Goal: Task Accomplishment & Management: Manage account settings

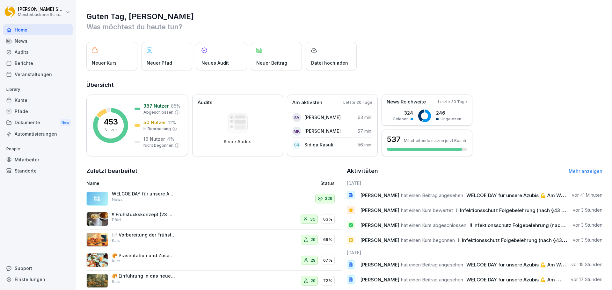
click at [26, 101] on div "Kurse" at bounding box center [38, 100] width 70 height 11
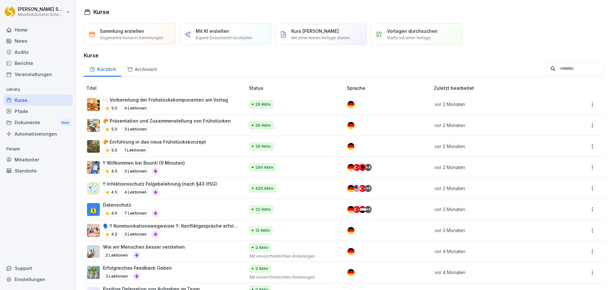
click at [195, 185] on p "!! Infektionsschutz Folgebelehrung (nach §43 IfSG)" at bounding box center [160, 184] width 114 height 7
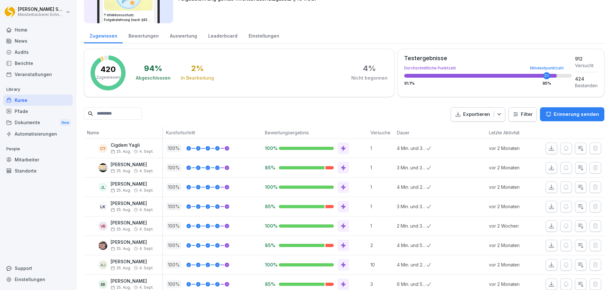
scroll to position [64, 0]
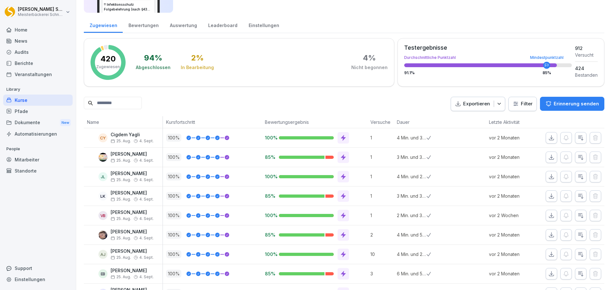
click at [518, 106] on html "Eric Schneckenburger Meisterbäckerei Schneckenburger Home News Audits Berichte …" at bounding box center [306, 145] width 612 height 290
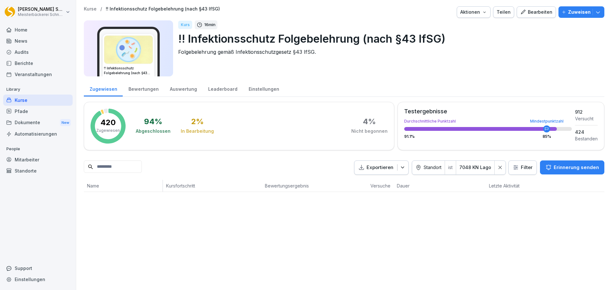
scroll to position [0, 0]
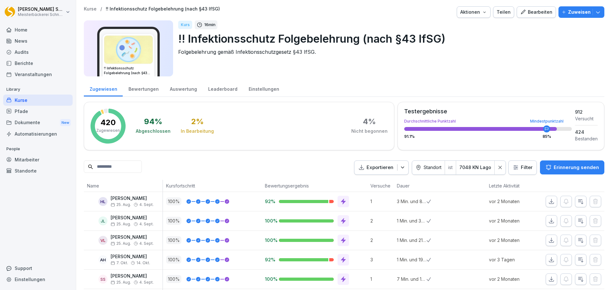
click at [477, 56] on div "Kurs 16 min !! Infektionsschutz Folgebelehrung (nach §43 IfSG) Folgebelehrung g…" at bounding box center [388, 48] width 421 height 56
click at [498, 167] on icon at bounding box center [500, 167] width 4 height 4
click at [406, 167] on icon "button" at bounding box center [403, 168] width 6 height 6
click at [360, 171] on div "Exportieren Filter Erinnerung senden" at bounding box center [344, 168] width 521 height 14
click at [518, 167] on html "[PERSON_NAME] Meisterbäckerei [PERSON_NAME] Home News Audits Berichte Veranstal…" at bounding box center [306, 145] width 612 height 290
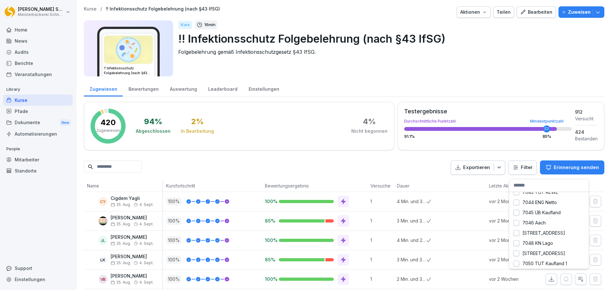
scroll to position [255, 0]
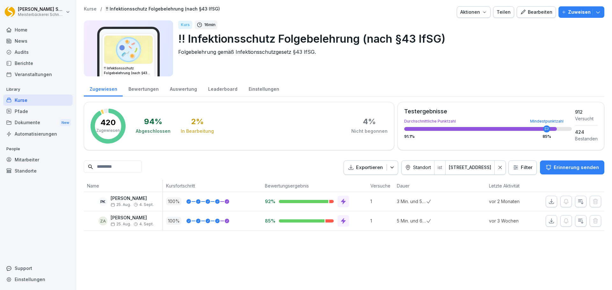
click at [498, 168] on icon at bounding box center [500, 167] width 4 height 4
click at [516, 168] on html "Eric Schneckenburger Meisterbäckerei Schneckenburger Home News Audits Berichte …" at bounding box center [306, 145] width 612 height 290
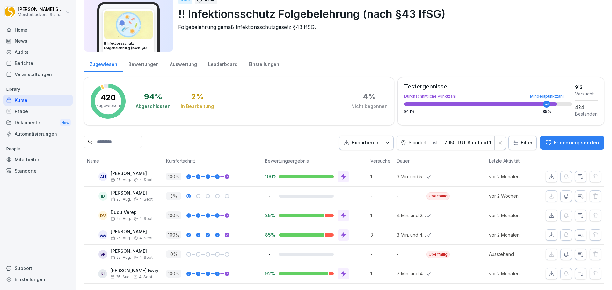
scroll to position [34, 0]
click at [563, 193] on icon "button" at bounding box center [566, 196] width 6 height 6
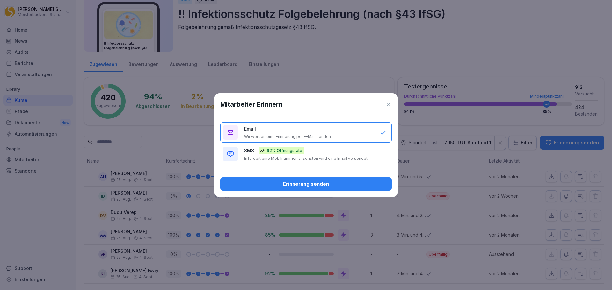
click at [312, 154] on div "SMS 92% Öffnungsrate Erfordert eine Mobilnummer, ansonsten wird eine Email vers…" at bounding box center [308, 154] width 129 height 14
click at [324, 183] on div "Erinnerung senden" at bounding box center [305, 184] width 161 height 7
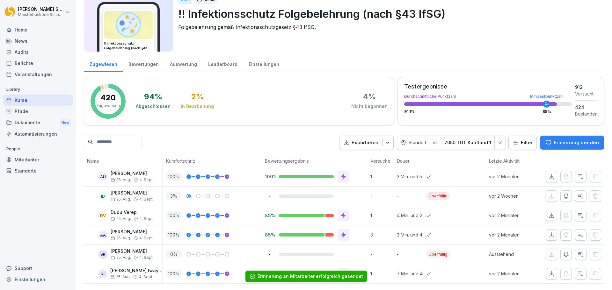
click at [563, 252] on icon "button" at bounding box center [566, 255] width 6 height 6
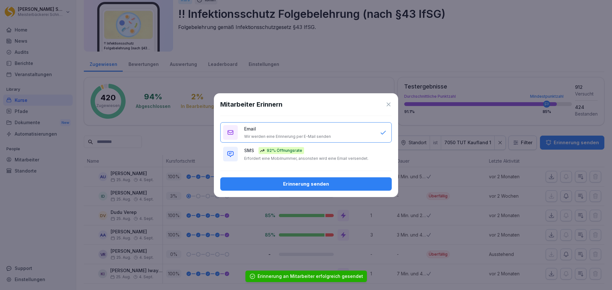
click at [292, 154] on div "92% Öffnungsrate" at bounding box center [282, 150] width 46 height 7
click at [307, 187] on div "Erinnerung senden" at bounding box center [305, 184] width 161 height 7
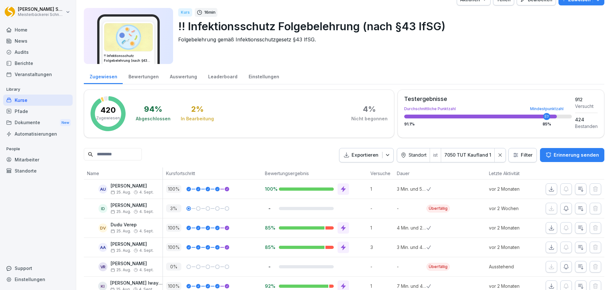
scroll to position [0, 0]
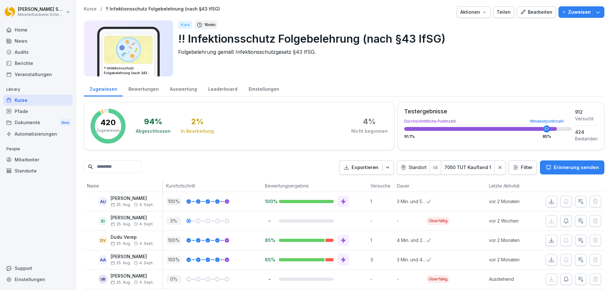
click at [498, 167] on icon at bounding box center [500, 167] width 4 height 4
click at [515, 167] on html "Eric Schneckenburger Meisterbäckerei Schneckenburger Home News Audits Berichte …" at bounding box center [306, 145] width 612 height 290
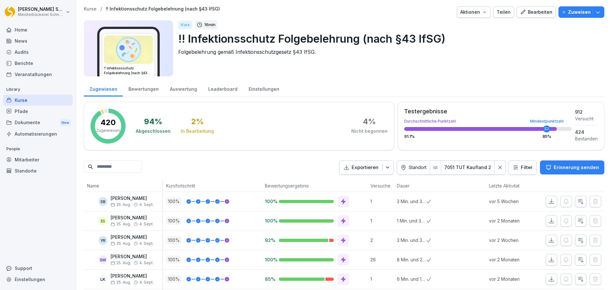
click at [498, 167] on icon at bounding box center [500, 167] width 4 height 4
click at [526, 167] on html "Eric Schneckenburger Meisterbäckerei Schneckenburger Home News Audits Berichte …" at bounding box center [306, 145] width 612 height 290
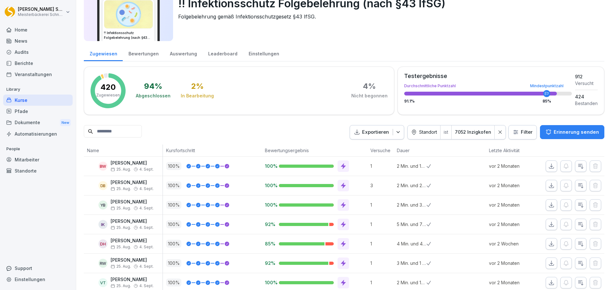
scroll to position [93, 0]
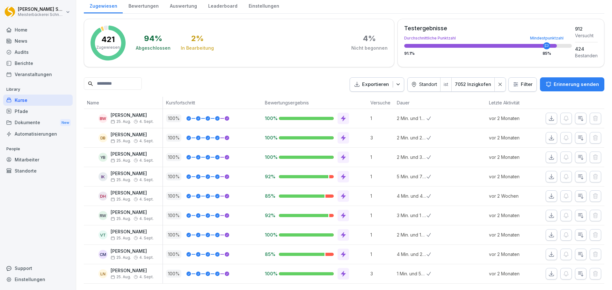
drag, startPoint x: 498, startPoint y: 77, endPoint x: 493, endPoint y: 92, distance: 15.7
click at [498, 82] on icon at bounding box center [500, 84] width 4 height 4
click at [521, 75] on html "Eric Schneckenburger Meisterbäckerei Schneckenburger Home News Audits Berichte …" at bounding box center [306, 145] width 612 height 290
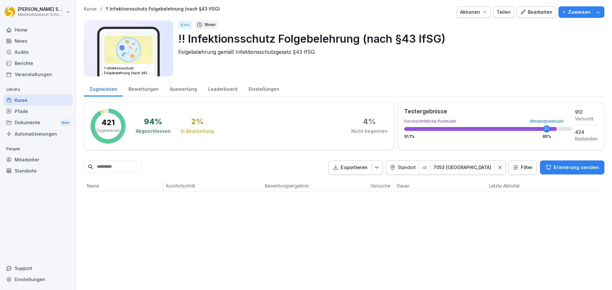
scroll to position [0, 0]
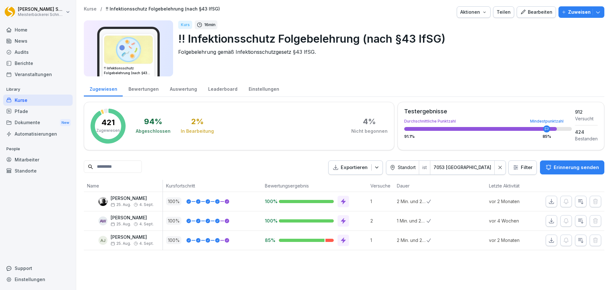
drag, startPoint x: 499, startPoint y: 169, endPoint x: 500, endPoint y: 191, distance: 22.3
click at [499, 169] on icon at bounding box center [500, 167] width 4 height 4
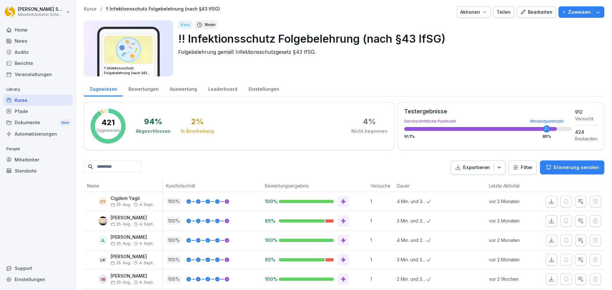
click at [516, 171] on html "Eric Schneckenburger Meisterbäckerei Schneckenburger Home News Audits Berichte …" at bounding box center [306, 145] width 612 height 290
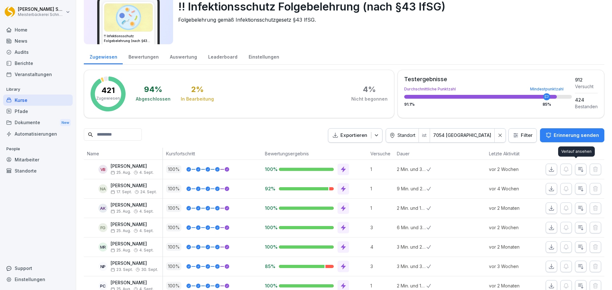
scroll to position [54, 0]
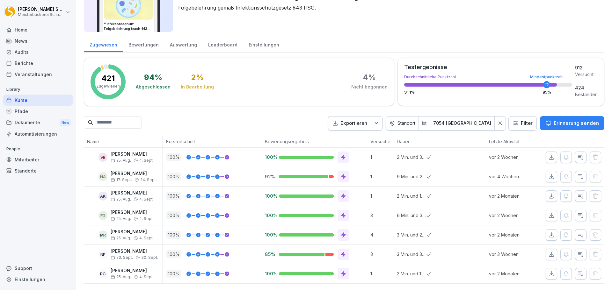
click at [498, 121] on icon at bounding box center [500, 123] width 4 height 4
click at [515, 115] on html "Eric Schneckenburger Meisterbäckerei Schneckenburger Home News Audits Berichte …" at bounding box center [306, 145] width 612 height 290
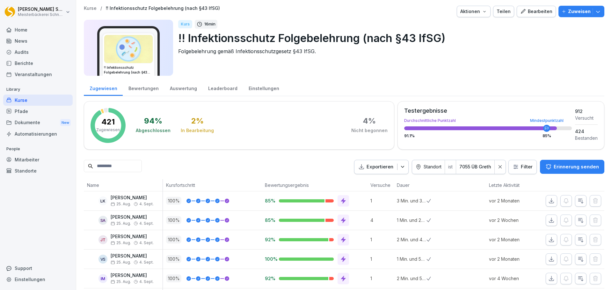
scroll to position [0, 0]
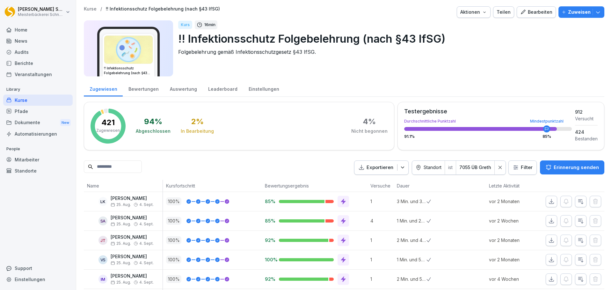
drag, startPoint x: 496, startPoint y: 167, endPoint x: 353, endPoint y: 164, distance: 142.9
click at [498, 167] on icon at bounding box center [500, 167] width 4 height 4
click at [512, 165] on html "Eric Schneckenburger Meisterbäckerei Schneckenburger Home News Audits Berichte …" at bounding box center [306, 145] width 612 height 290
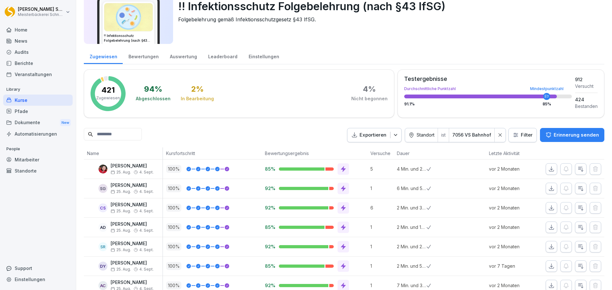
scroll to position [73, 0]
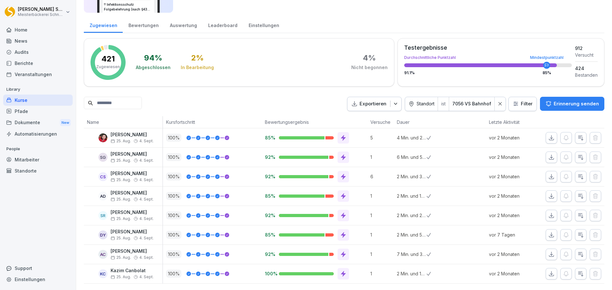
click at [496, 99] on div at bounding box center [500, 104] width 11 height 14
click at [516, 96] on html "Eric Schneckenburger Meisterbäckerei Schneckenburger Home News Audits Berichte …" at bounding box center [306, 145] width 612 height 290
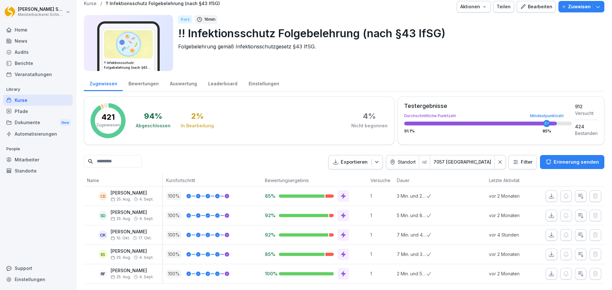
scroll to position [15, 0]
click at [502, 156] on div at bounding box center [500, 163] width 11 height 14
click at [519, 151] on html "Eric Schneckenburger Meisterbäckerei Schneckenburger Home News Audits Berichte …" at bounding box center [306, 145] width 612 height 290
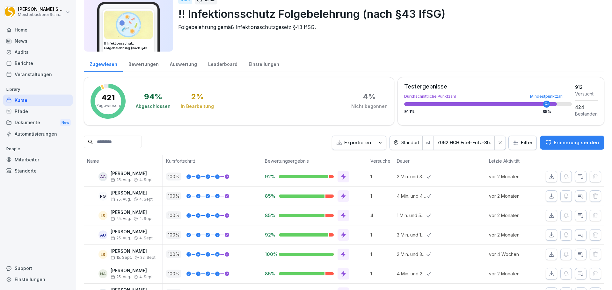
scroll to position [0, 0]
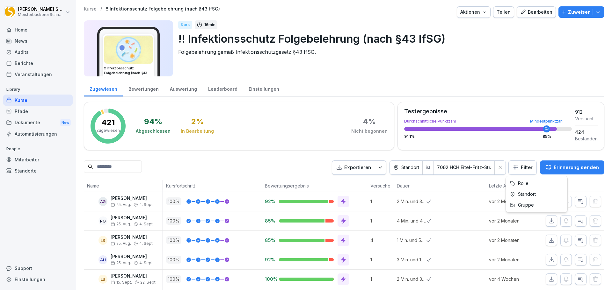
click at [517, 171] on html "Eric Schneckenburger Meisterbäckerei Schneckenburger Home News Audits Berichte …" at bounding box center [306, 145] width 612 height 290
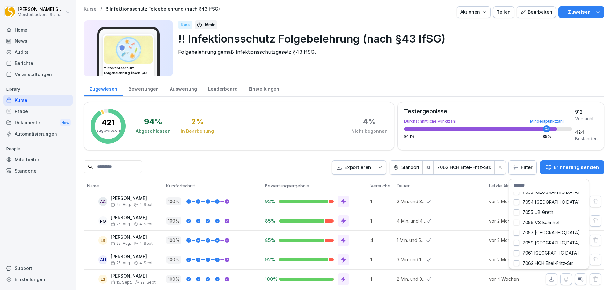
scroll to position [353, 0]
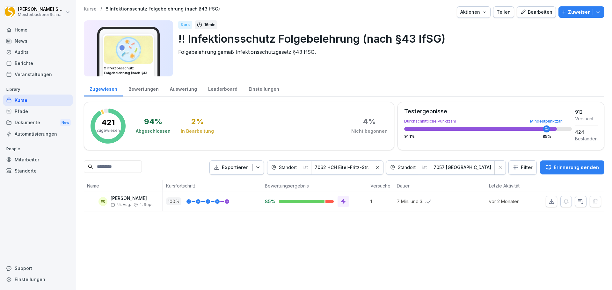
click at [380, 168] on icon at bounding box center [378, 167] width 4 height 4
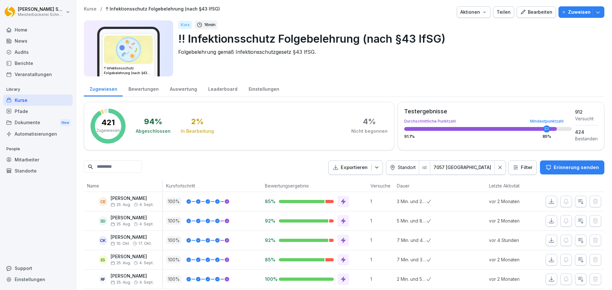
scroll to position [15, 0]
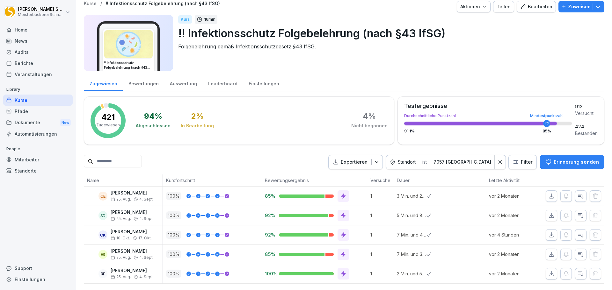
click at [497, 156] on div at bounding box center [500, 163] width 11 height 14
click at [515, 154] on html "Eric Schneckenburger Meisterbäckerei Schneckenburger Home News Audits Berichte …" at bounding box center [306, 145] width 612 height 290
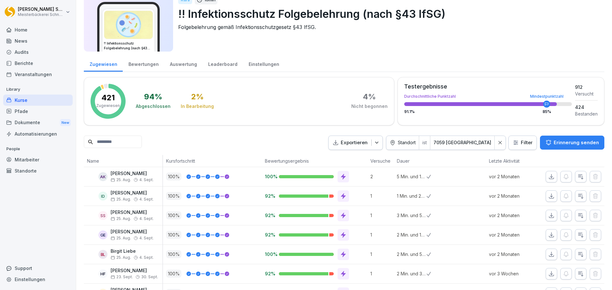
scroll to position [0, 0]
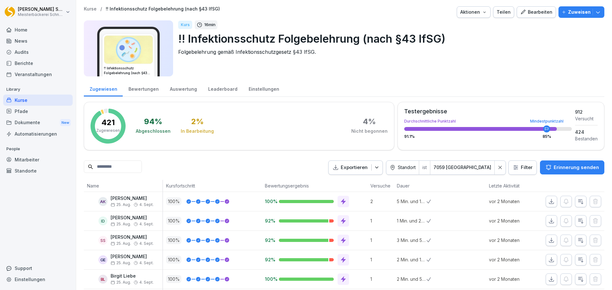
click at [499, 167] on icon at bounding box center [500, 167] width 3 height 3
click at [525, 165] on html "Eric Schneckenburger Meisterbäckerei Schneckenburger Home News Audits Berichte …" at bounding box center [306, 145] width 612 height 290
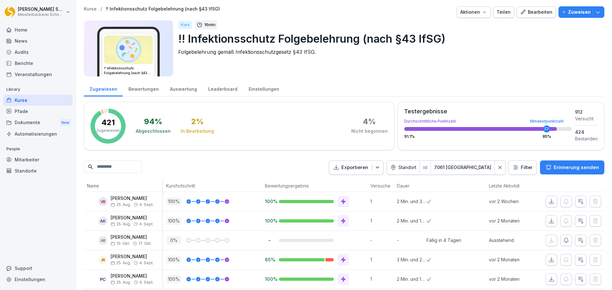
scroll to position [15, 0]
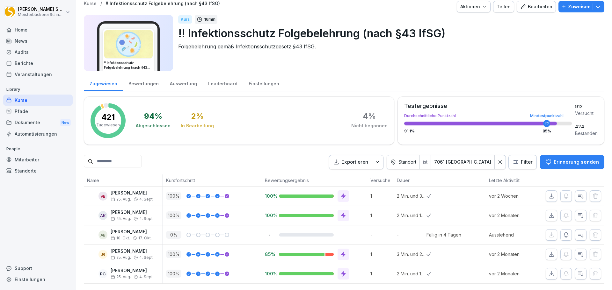
click at [496, 156] on div at bounding box center [500, 163] width 11 height 14
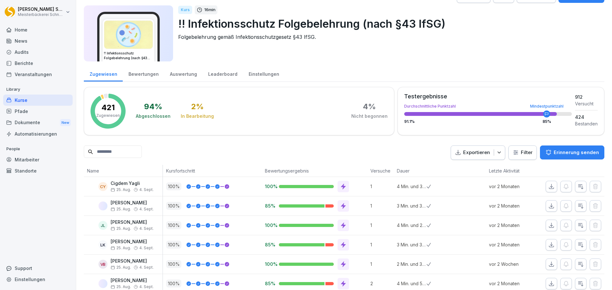
click at [517, 151] on html "Eric Schneckenburger Meisterbäckerei Schneckenburger Home News Audits Berichte …" at bounding box center [306, 145] width 612 height 290
click at [513, 151] on html "Eric Schneckenburger Meisterbäckerei Schneckenburger Home News Audits Berichte …" at bounding box center [306, 145] width 612 height 290
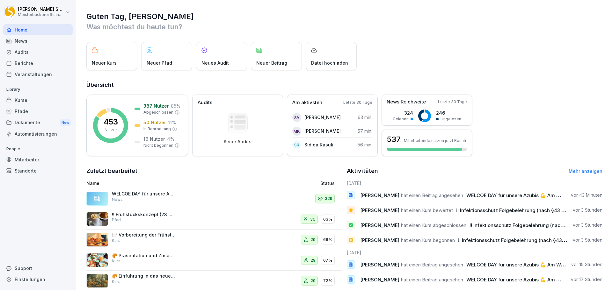
drag, startPoint x: 45, startPoint y: 158, endPoint x: 70, endPoint y: 154, distance: 25.0
click at [45, 158] on div "Mitarbeiter" at bounding box center [38, 159] width 70 height 11
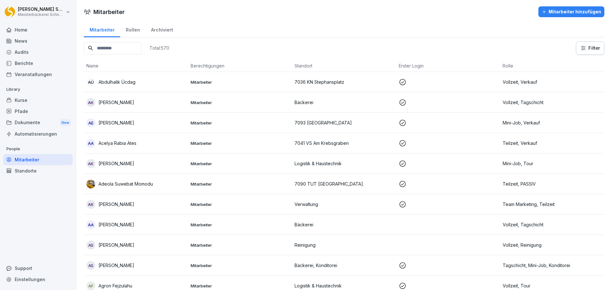
click at [117, 49] on input at bounding box center [113, 48] width 58 height 12
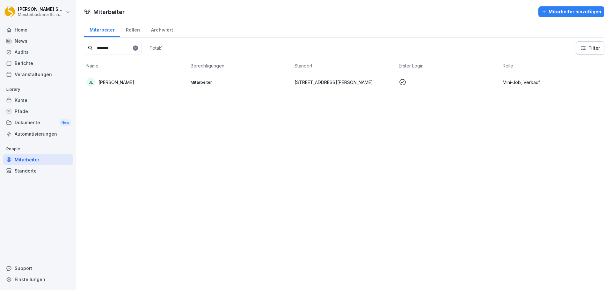
click at [132, 43] on input "*******" at bounding box center [113, 48] width 58 height 12
type input "*"
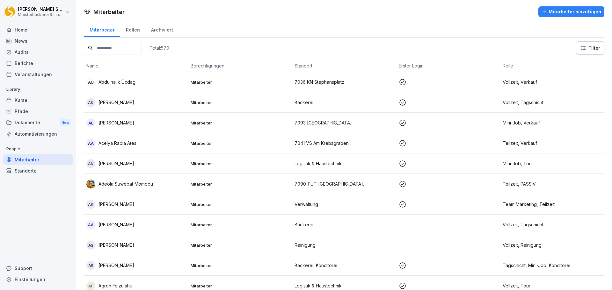
click at [158, 29] on div "Archiviert" at bounding box center [161, 29] width 33 height 16
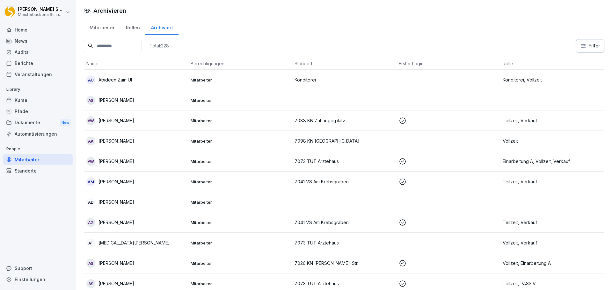
click at [114, 46] on input at bounding box center [113, 46] width 58 height 12
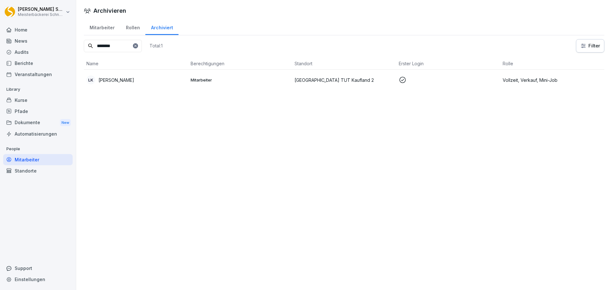
type input "********"
click at [461, 80] on p at bounding box center [448, 80] width 99 height 8
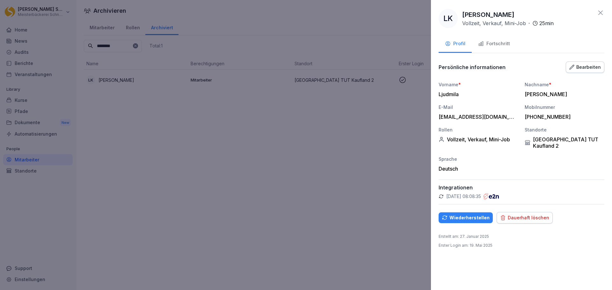
click at [460, 219] on div "Wiederherstellen" at bounding box center [466, 218] width 48 height 7
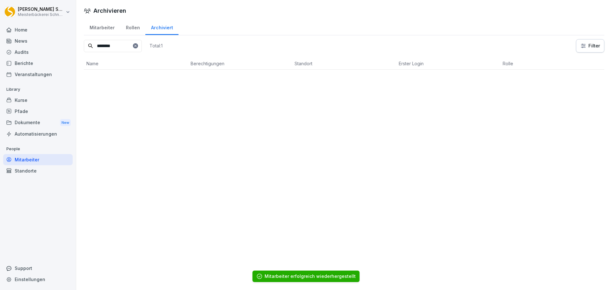
click at [92, 29] on div "Mitarbeiter" at bounding box center [102, 27] width 36 height 16
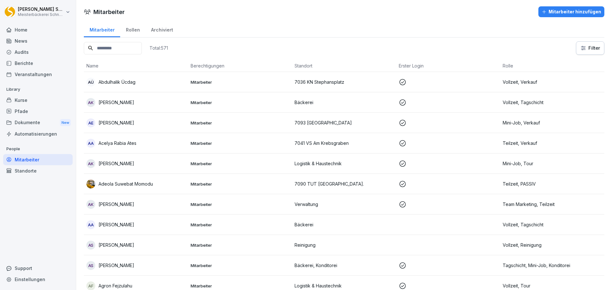
click at [123, 48] on input at bounding box center [113, 48] width 58 height 12
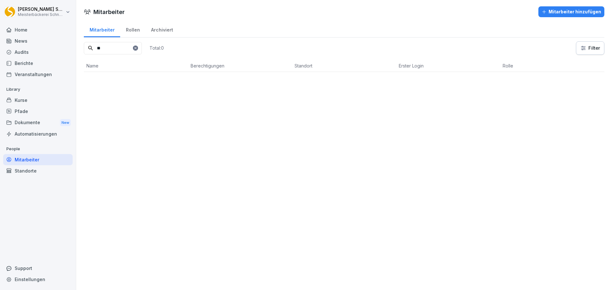
type input "*"
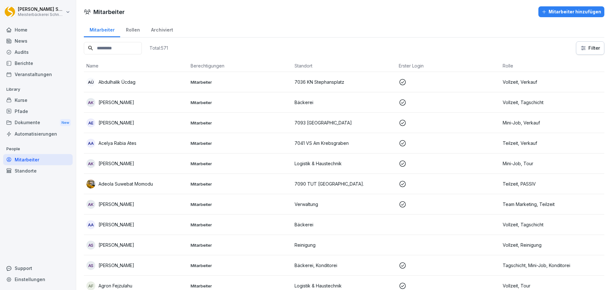
click at [160, 30] on div "Archiviert" at bounding box center [161, 29] width 33 height 16
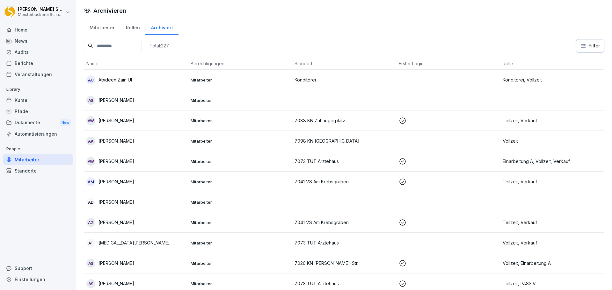
click at [119, 47] on input at bounding box center [113, 46] width 58 height 12
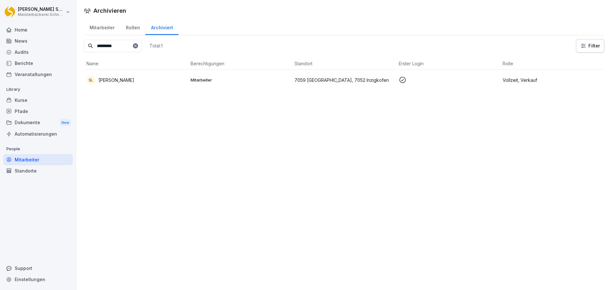
type input "*********"
click at [138, 46] on div at bounding box center [135, 45] width 5 height 5
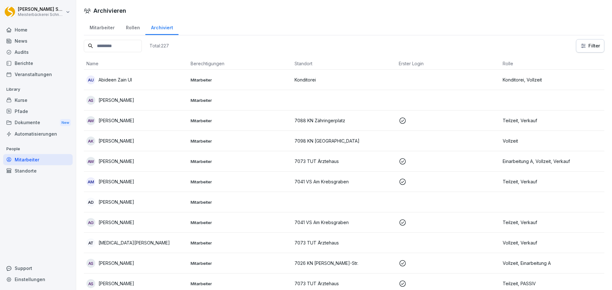
click at [98, 30] on div "Mitarbeiter" at bounding box center [102, 27] width 36 height 16
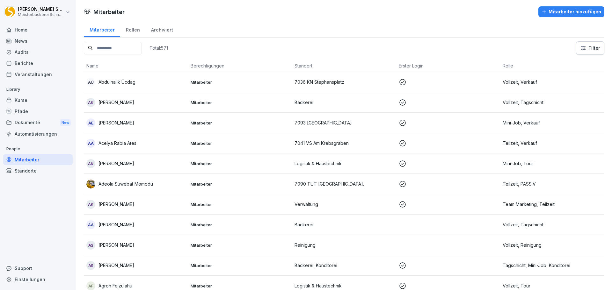
click at [123, 49] on input at bounding box center [113, 48] width 58 height 12
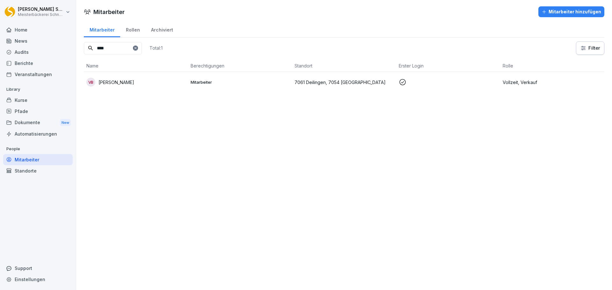
click at [118, 50] on input "****" at bounding box center [113, 48] width 58 height 12
click at [109, 47] on input "****" at bounding box center [113, 48] width 58 height 12
type input "*****"
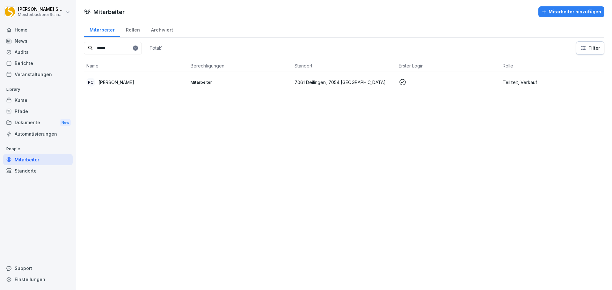
click at [137, 47] on icon at bounding box center [136, 48] width 4 height 4
click at [118, 48] on input at bounding box center [113, 48] width 58 height 12
click at [123, 45] on input "******" at bounding box center [113, 48] width 58 height 12
click at [113, 42] on input "******" at bounding box center [113, 48] width 58 height 12
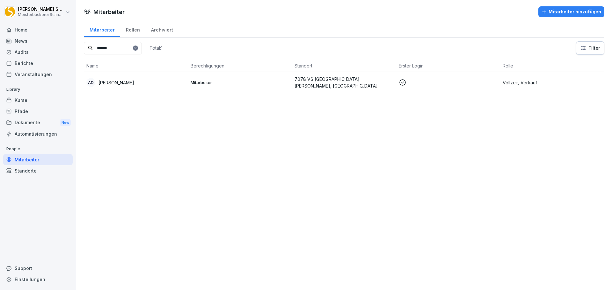
click at [118, 49] on input "******" at bounding box center [113, 48] width 58 height 12
click at [132, 47] on input "*******" at bounding box center [113, 48] width 58 height 12
type input "*******"
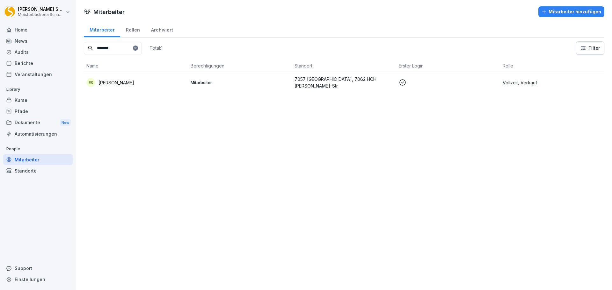
click at [137, 46] on icon at bounding box center [136, 48] width 4 height 4
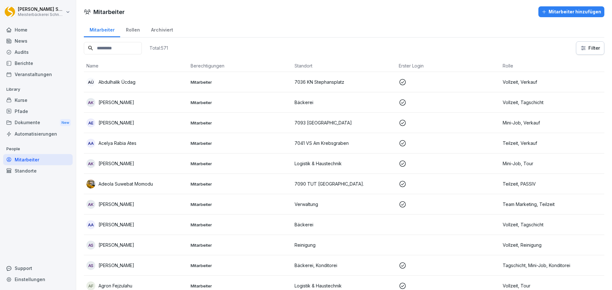
click at [128, 51] on input at bounding box center [113, 48] width 58 height 12
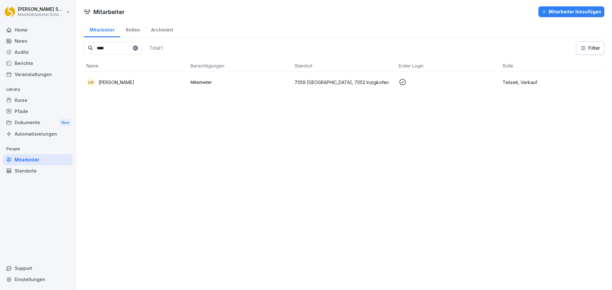
click at [121, 51] on input "****" at bounding box center [113, 48] width 58 height 12
click at [227, 85] on p "Mitarbeiter" at bounding box center [240, 82] width 99 height 6
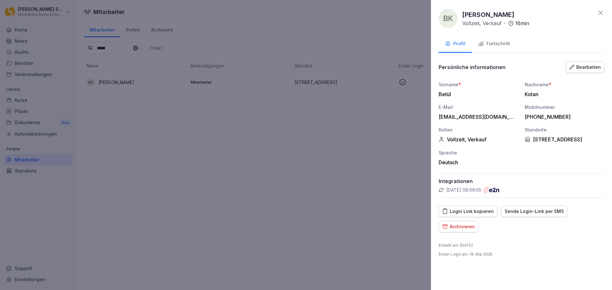
click at [579, 67] on div "Bearbeiten" at bounding box center [586, 67] width 32 height 7
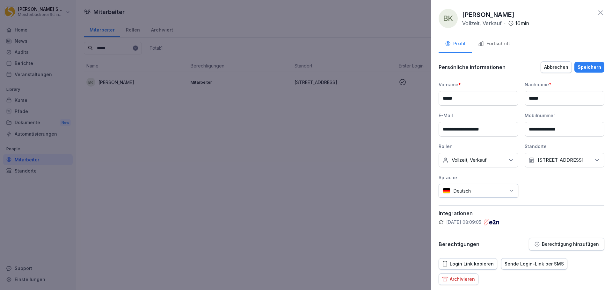
click at [576, 164] on p "7063 KN BM Kanzleistr., 7014 SI REWE" at bounding box center [561, 160] width 46 height 6
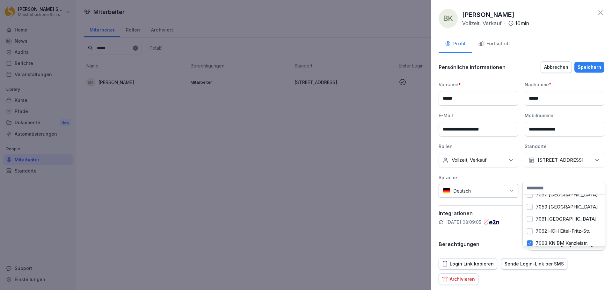
scroll to position [478, 0]
click at [553, 230] on label "7063 KN BM Kanzleistr." at bounding box center [562, 233] width 52 height 6
drag, startPoint x: 553, startPoint y: 27, endPoint x: 577, endPoint y: 39, distance: 26.7
click at [554, 27] on div "BK Betül Kotan Vollzeit, Verkauf · 16 min" at bounding box center [522, 18] width 166 height 19
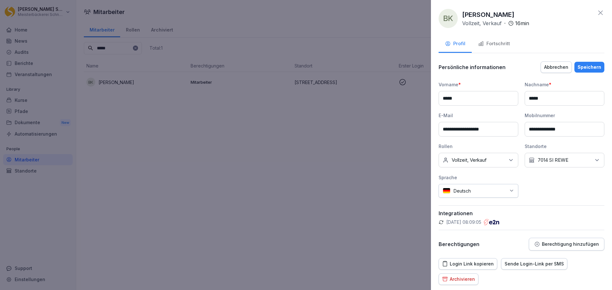
click at [593, 72] on button "Speichern" at bounding box center [590, 67] width 30 height 11
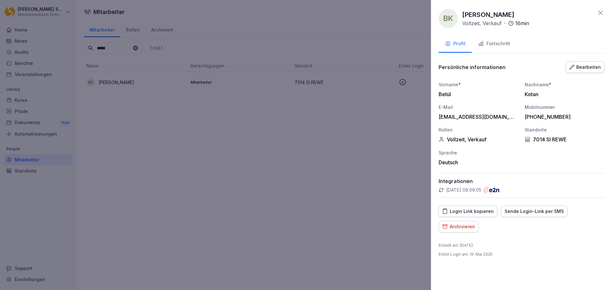
click at [601, 11] on icon at bounding box center [601, 13] width 8 height 8
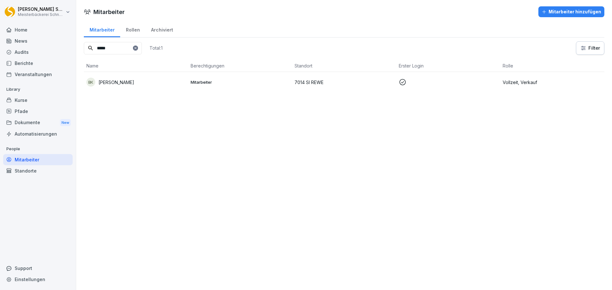
click at [103, 36] on div "Mitarbeiter" at bounding box center [102, 29] width 36 height 16
click at [123, 49] on input "*****" at bounding box center [113, 48] width 58 height 12
click at [117, 50] on input "*******" at bounding box center [113, 48] width 58 height 12
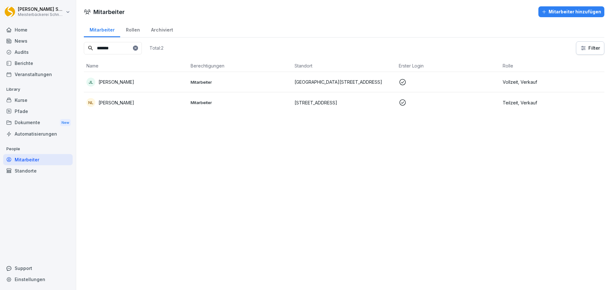
click at [117, 50] on input "*******" at bounding box center [113, 48] width 58 height 12
click at [125, 46] on input "******" at bounding box center [113, 48] width 58 height 12
type input "****"
click at [137, 48] on icon at bounding box center [136, 48] width 4 height 4
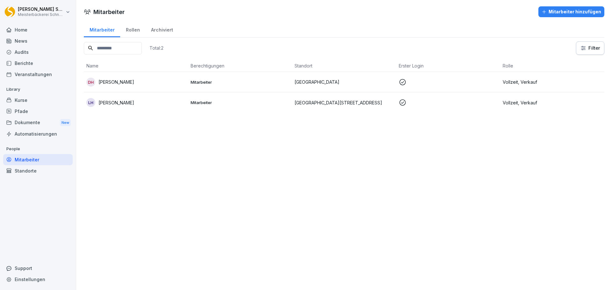
click at [113, 49] on input at bounding box center [113, 48] width 58 height 12
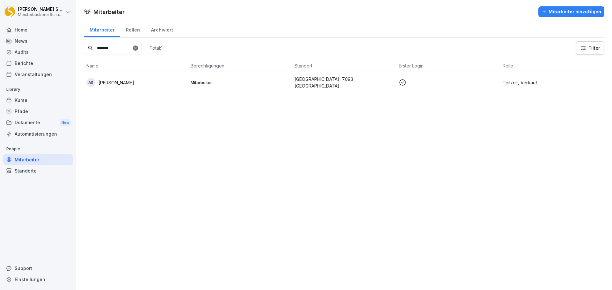
click at [127, 50] on input "******" at bounding box center [113, 48] width 58 height 12
click at [126, 52] on input "******" at bounding box center [113, 48] width 58 height 12
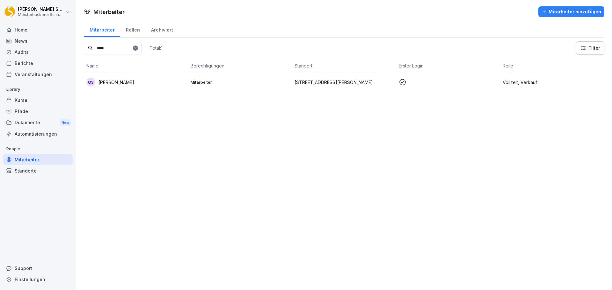
click at [503, 85] on p "Vollzeit, Verkauf" at bounding box center [552, 82] width 99 height 7
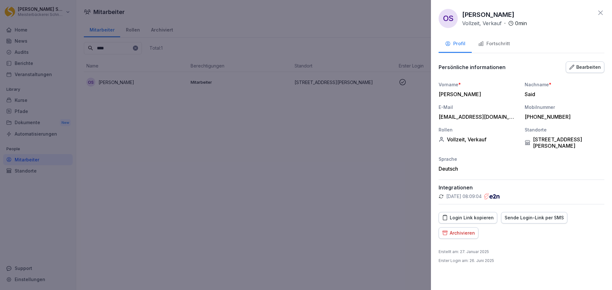
click at [457, 230] on div "Archivieren" at bounding box center [458, 233] width 33 height 7
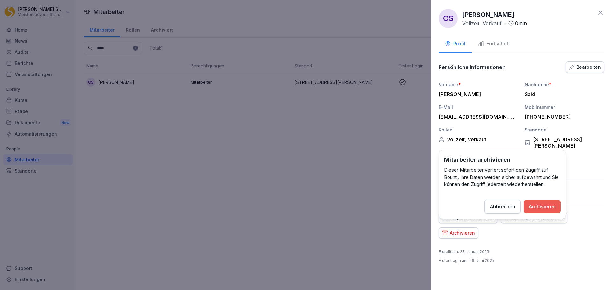
click at [545, 206] on div "Archivieren" at bounding box center [542, 206] width 27 height 7
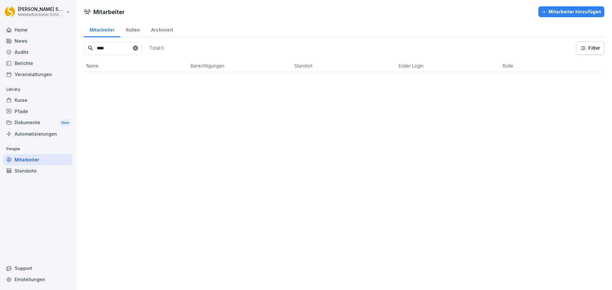
click at [130, 52] on input "****" at bounding box center [113, 48] width 58 height 12
click at [263, 83] on p "Mitarbeiter" at bounding box center [240, 82] width 99 height 6
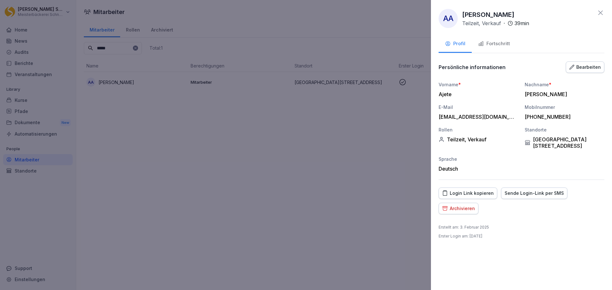
click at [585, 66] on div "Bearbeiten" at bounding box center [586, 67] width 32 height 7
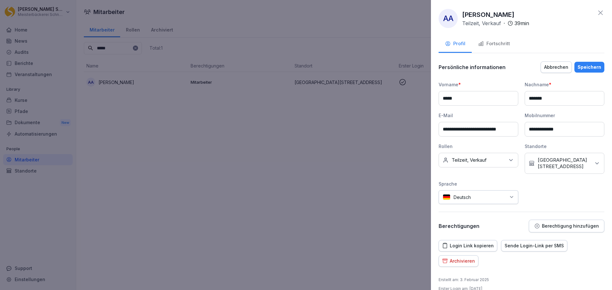
click at [589, 159] on div "Kein Standort 7080 TUT Marktplatz, 7071 BL REWE" at bounding box center [565, 163] width 80 height 21
click at [542, 226] on label "7071 BL REWE" at bounding box center [552, 229] width 33 height 6
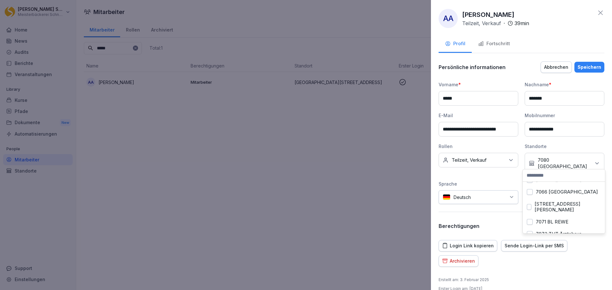
click at [571, 254] on div "Login Link kopieren Sende Login-Link per SMS Archivieren" at bounding box center [522, 253] width 166 height 27
click at [583, 69] on div "Speichern" at bounding box center [590, 67] width 24 height 7
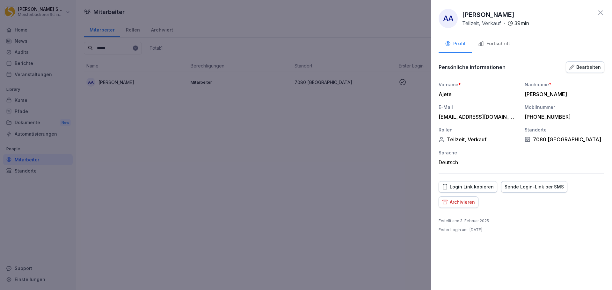
click at [324, 183] on div at bounding box center [306, 145] width 612 height 290
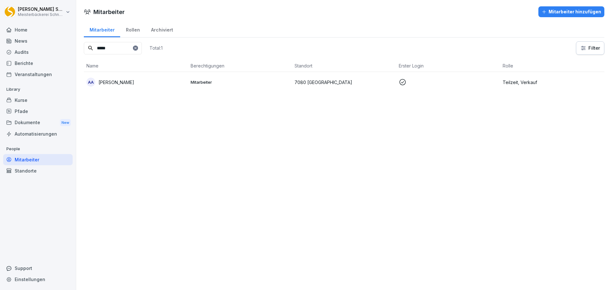
click at [118, 49] on input "*****" at bounding box center [113, 48] width 58 height 12
click at [131, 50] on input "****" at bounding box center [113, 48] width 58 height 12
click at [116, 51] on input "****" at bounding box center [113, 48] width 58 height 12
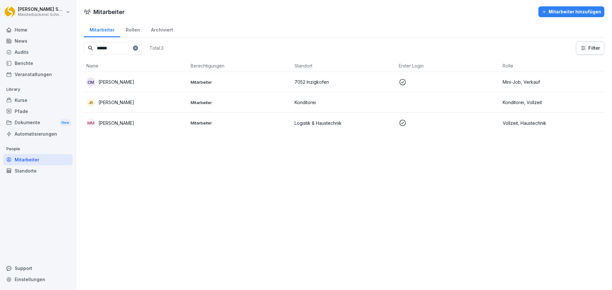
type input "******"
click at [159, 31] on div "Archiviert" at bounding box center [161, 29] width 33 height 16
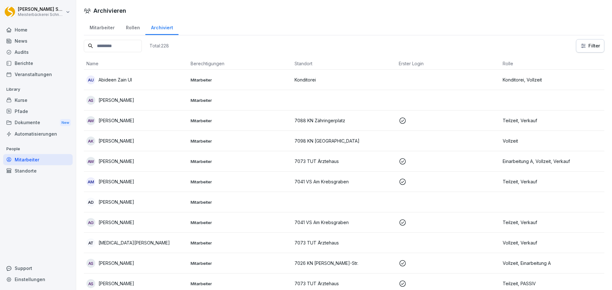
click at [118, 45] on input at bounding box center [113, 46] width 58 height 12
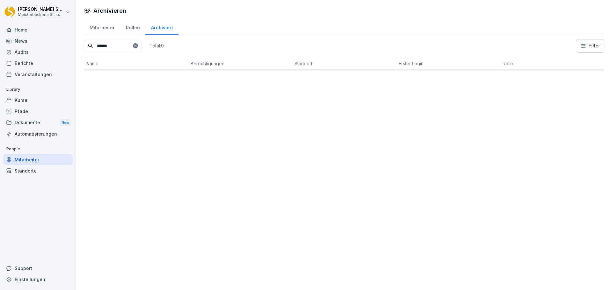
type input "******"
click at [138, 45] on div at bounding box center [135, 45] width 5 height 5
click at [137, 46] on icon at bounding box center [136, 46] width 4 height 4
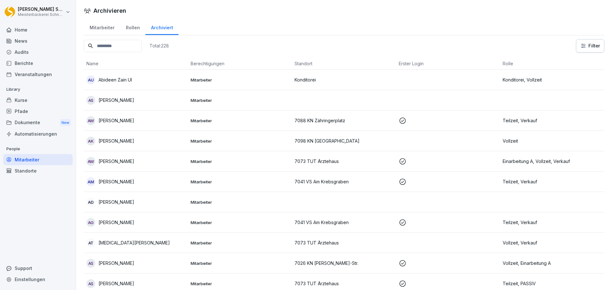
click at [95, 32] on div "Mitarbeiter" at bounding box center [102, 27] width 36 height 16
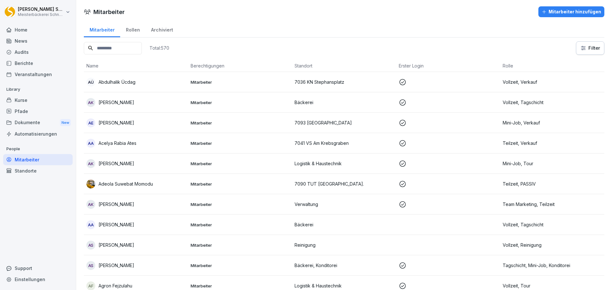
click at [124, 52] on input at bounding box center [113, 48] width 58 height 12
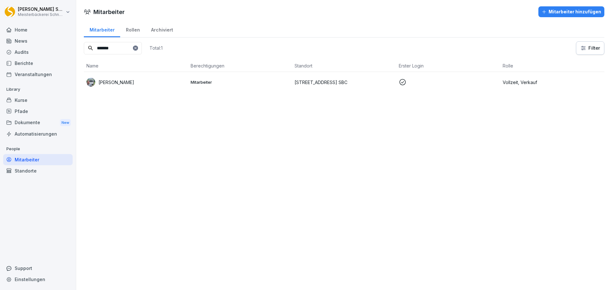
type input "*******"
click at [137, 48] on icon at bounding box center [136, 48] width 4 height 4
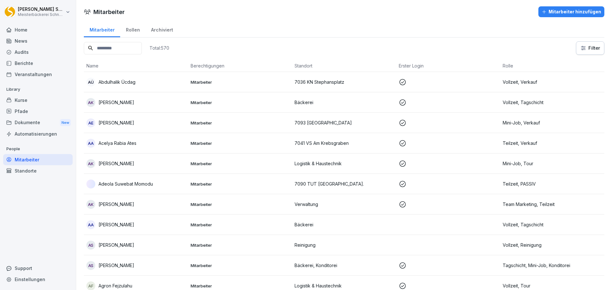
click at [128, 47] on input at bounding box center [113, 48] width 58 height 12
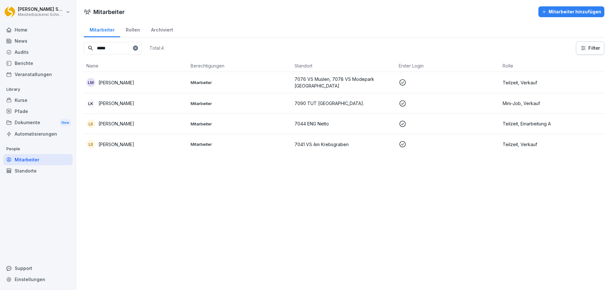
click at [120, 49] on input "*****" at bounding box center [113, 48] width 58 height 12
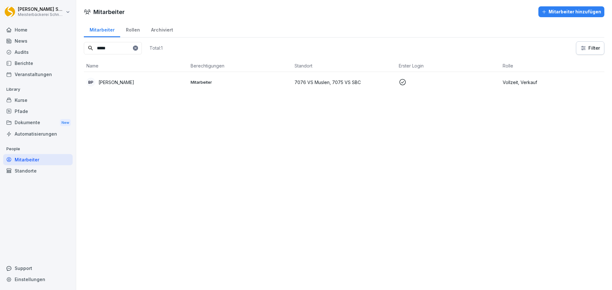
click at [129, 48] on input "*****" at bounding box center [113, 48] width 58 height 12
click at [127, 47] on input "****" at bounding box center [113, 48] width 58 height 12
click at [125, 48] on input "********" at bounding box center [113, 48] width 58 height 12
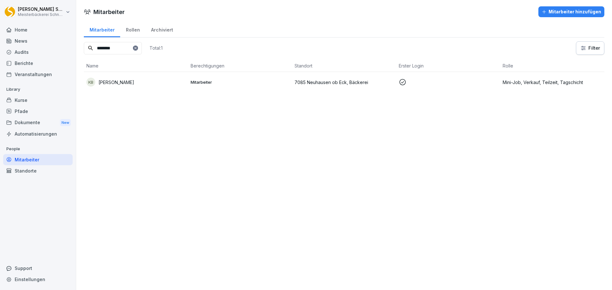
click at [125, 48] on input "********" at bounding box center [113, 48] width 58 height 12
type input "******"
click at [127, 84] on p "[PERSON_NAME]" at bounding box center [117, 82] width 36 height 7
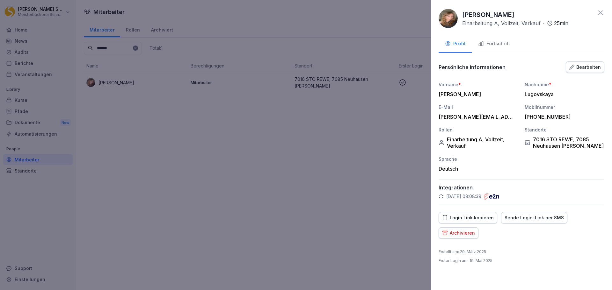
click at [586, 68] on div "Bearbeiten" at bounding box center [586, 67] width 32 height 7
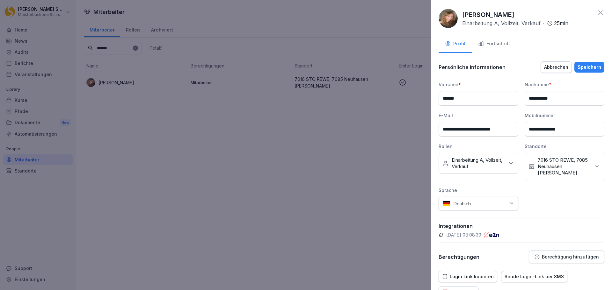
click at [588, 166] on div "Kein Standort 7016 STO REWE, 7085 Neuhausen ob Eck" at bounding box center [565, 166] width 80 height 27
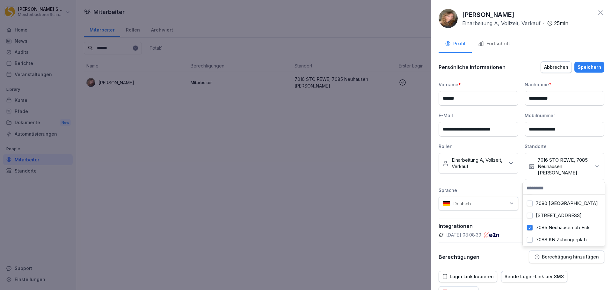
scroll to position [643, 0]
click at [555, 252] on label "7085 Neuhausen ob Eck" at bounding box center [563, 255] width 54 height 6
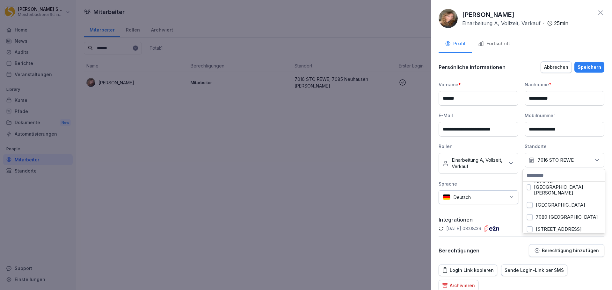
click at [586, 63] on button "Speichern" at bounding box center [590, 67] width 30 height 11
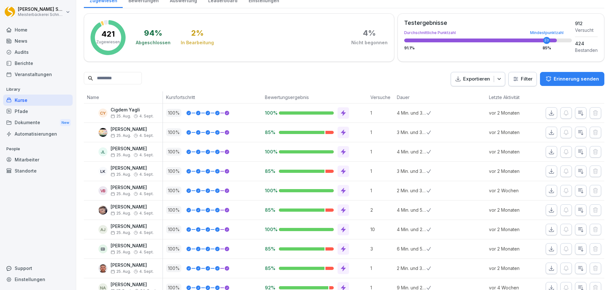
scroll to position [96, 0]
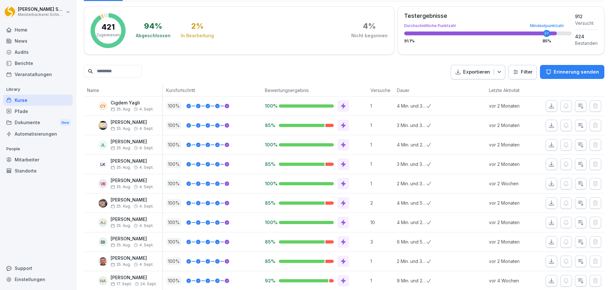
click at [519, 72] on html "[PERSON_NAME] Meisterbäckerei [PERSON_NAME] Home News Audits Berichte Veranstal…" at bounding box center [306, 145] width 612 height 290
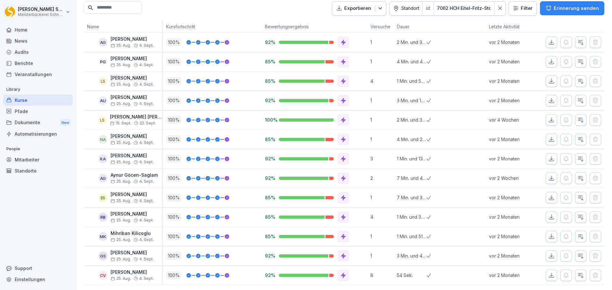
scroll to position [0, 0]
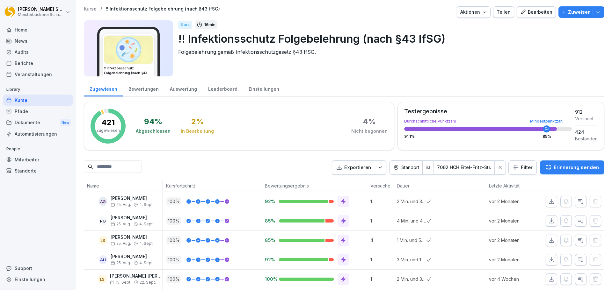
click at [495, 168] on div at bounding box center [500, 168] width 11 height 14
click at [518, 169] on html "[PERSON_NAME] Meisterbäckerei [PERSON_NAME] Home News Audits Berichte Veranstal…" at bounding box center [306, 145] width 612 height 290
click at [498, 167] on icon at bounding box center [500, 167] width 4 height 4
click at [515, 169] on html "Eric Schneckenburger Meisterbäckerei Schneckenburger Home News Audits Berichte …" at bounding box center [306, 145] width 612 height 290
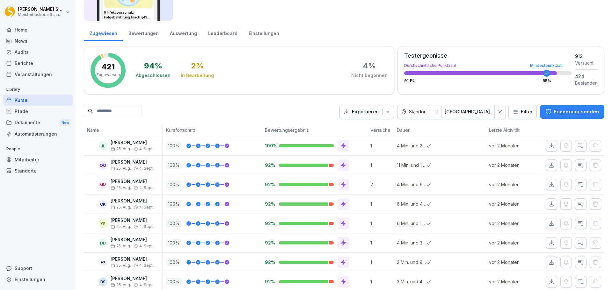
scroll to position [132, 0]
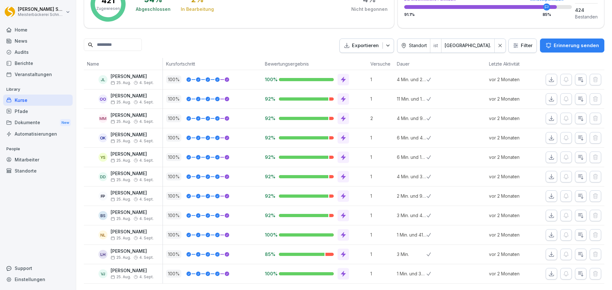
click at [497, 41] on div at bounding box center [500, 46] width 11 height 14
click at [513, 36] on html "Eric Schneckenburger Meisterbäckerei Schneckenburger Home News Audits Berichte …" at bounding box center [306, 145] width 612 height 290
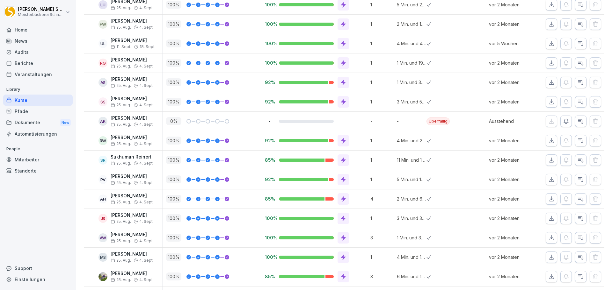
scroll to position [229, 0]
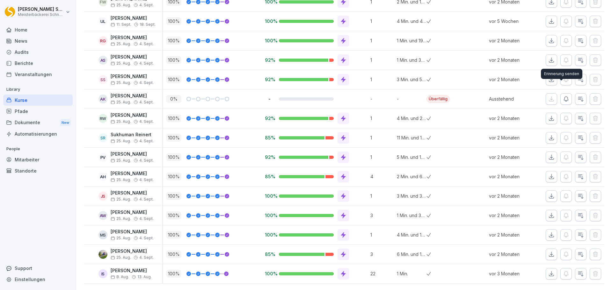
click at [563, 96] on icon "button" at bounding box center [566, 99] width 6 height 6
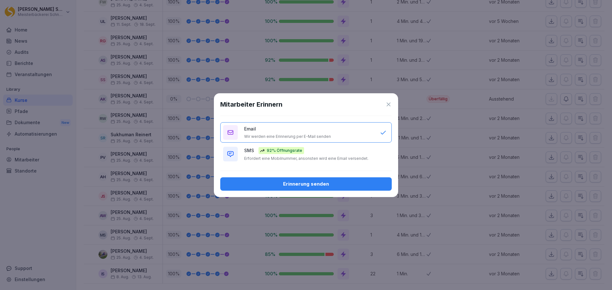
click at [283, 159] on p "Erfordert eine Mobilnummer, ansonsten wird eine Email versendet." at bounding box center [306, 158] width 124 height 5
click at [292, 182] on div "Erinnerung senden" at bounding box center [305, 184] width 161 height 7
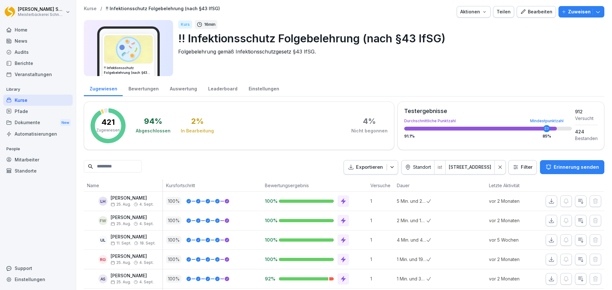
scroll to position [0, 0]
click at [501, 169] on div at bounding box center [500, 168] width 11 height 14
click at [520, 169] on html "[PERSON_NAME] Meisterbäckerei [PERSON_NAME] Home News Audits Berichte Veranstal…" at bounding box center [306, 145] width 612 height 290
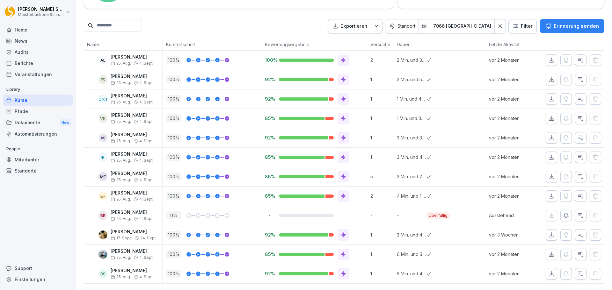
scroll to position [151, 0]
click at [563, 213] on icon "button" at bounding box center [566, 216] width 6 height 6
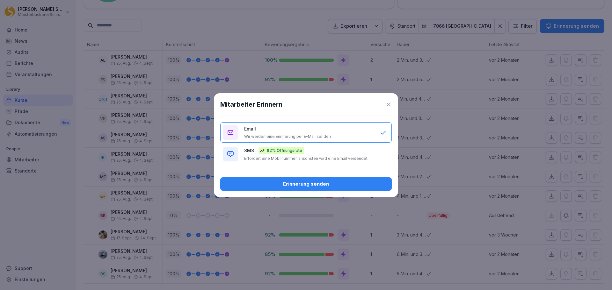
click at [299, 153] on p "92% Öffnungsrate" at bounding box center [284, 151] width 35 height 6
click at [333, 186] on div "Erinnerung senden" at bounding box center [305, 184] width 161 height 7
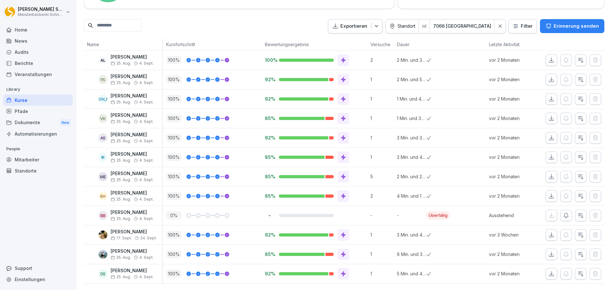
click at [499, 25] on icon at bounding box center [500, 26] width 3 height 3
click at [517, 15] on html "[PERSON_NAME] Meisterbäckerei [PERSON_NAME] Home News Audits Berichte Veranstal…" at bounding box center [306, 145] width 612 height 290
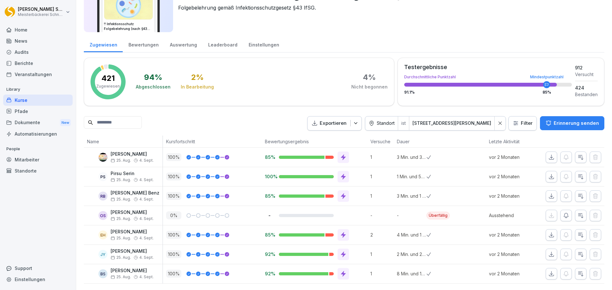
scroll to position [34, 0]
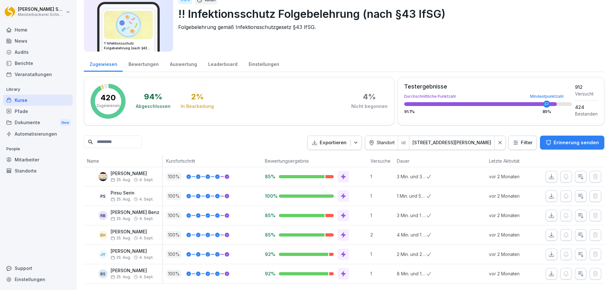
click at [520, 132] on html "[PERSON_NAME] Meisterbäckerei [PERSON_NAME] Home News Audits Berichte Veranstal…" at bounding box center [306, 145] width 612 height 290
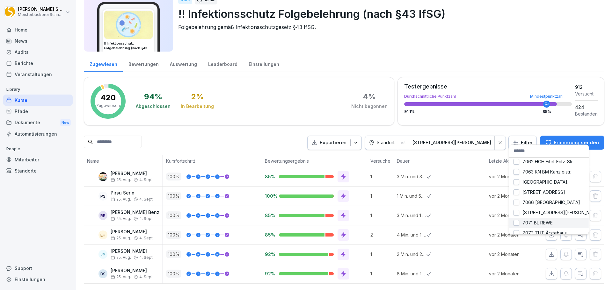
scroll to position [0, 0]
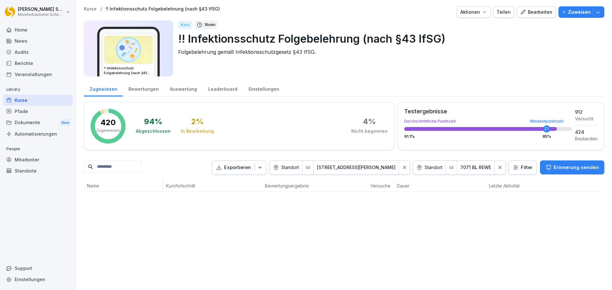
click at [403, 168] on icon at bounding box center [404, 167] width 4 height 4
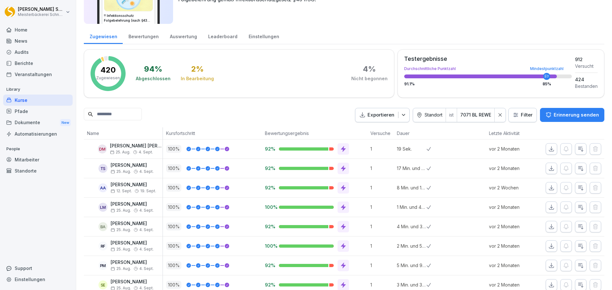
scroll to position [93, 0]
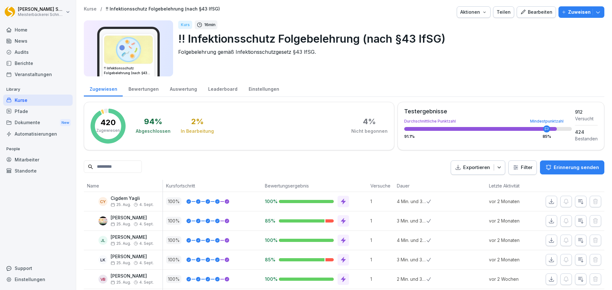
click at [522, 46] on html "[PERSON_NAME] Meisterbäckerei [PERSON_NAME] Home News Audits Berichte Veranstal…" at bounding box center [306, 145] width 612 height 290
click at [509, 42] on html "[PERSON_NAME] Meisterbäckerei [PERSON_NAME] Home News Audits Berichte Veranstal…" at bounding box center [306, 145] width 612 height 290
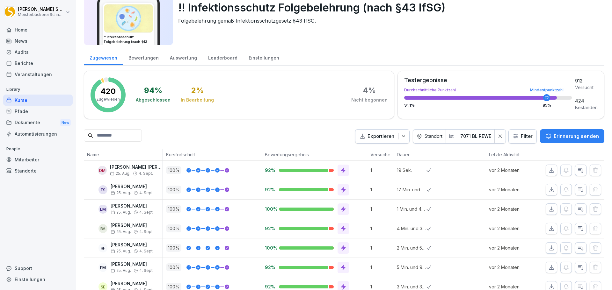
scroll to position [73, 0]
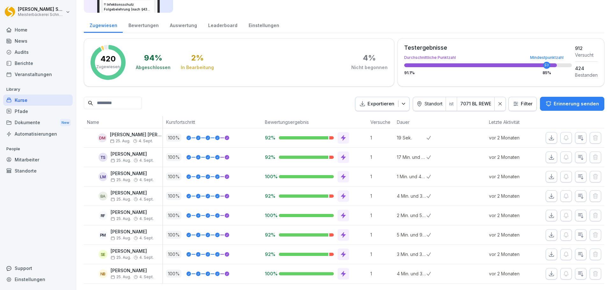
click at [495, 97] on div at bounding box center [500, 104] width 11 height 14
click at [522, 97] on html "[PERSON_NAME] Meisterbäckerei [PERSON_NAME] Home News Audits Berichte Veranstal…" at bounding box center [306, 145] width 612 height 290
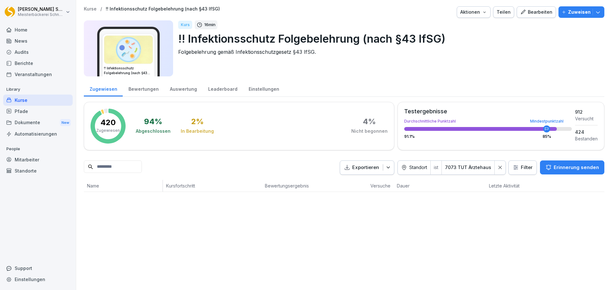
scroll to position [0, 0]
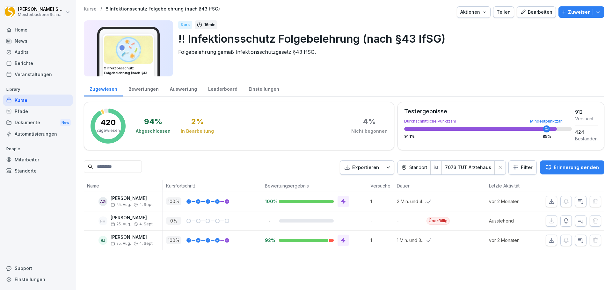
click at [499, 167] on icon at bounding box center [500, 167] width 3 height 3
click at [522, 169] on html "Eric Schneckenburger Meisterbäckerei Schneckenburger Home News Audits Berichte …" at bounding box center [306, 145] width 612 height 290
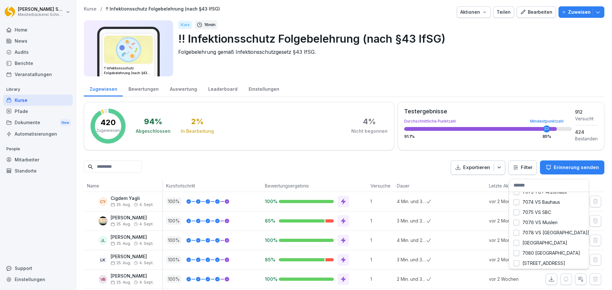
scroll to position [475, 0]
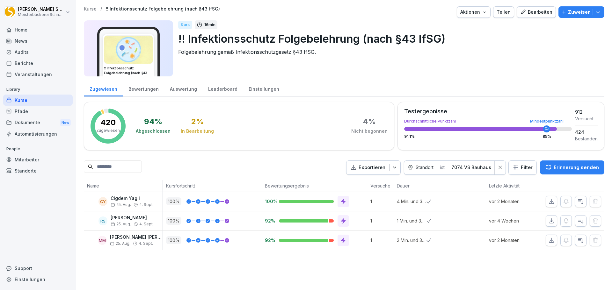
click at [484, 257] on div "Kurse / !! Infektionsschutz Folgebelehrung (nach §43 IfSG) Aktionen Teilen Bear…" at bounding box center [344, 128] width 536 height 257
click at [499, 169] on icon at bounding box center [500, 167] width 3 height 3
click at [517, 169] on html "Eric Schneckenburger Meisterbäckerei Schneckenburger Home News Audits Berichte …" at bounding box center [306, 145] width 612 height 290
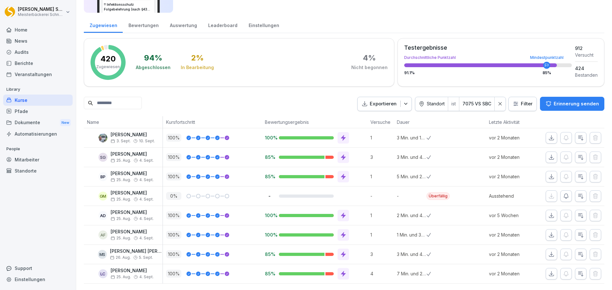
scroll to position [73, 0]
click at [563, 193] on icon "button" at bounding box center [566, 196] width 6 height 6
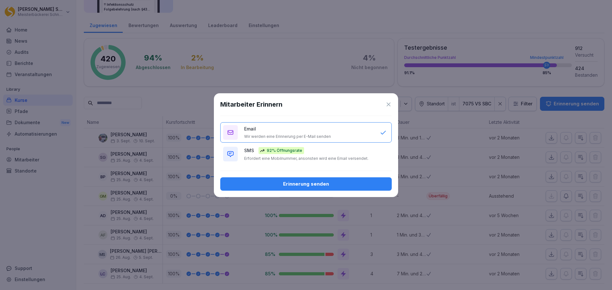
click at [302, 157] on p "Erfordert eine Mobilnummer, ansonsten wird eine Email versendet." at bounding box center [306, 158] width 124 height 5
click at [315, 184] on div "Erinnerung senden" at bounding box center [305, 184] width 161 height 7
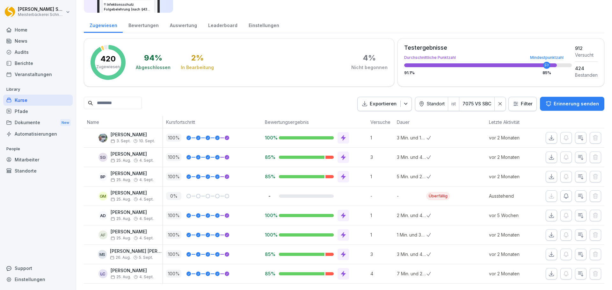
click at [498, 102] on icon at bounding box center [500, 104] width 4 height 4
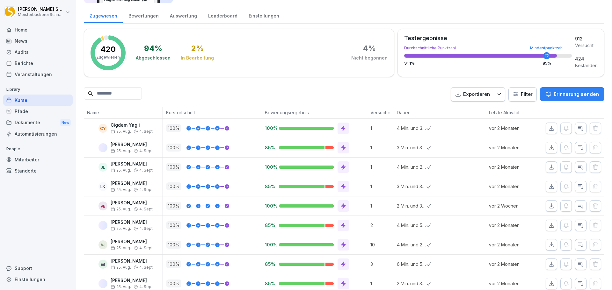
click at [521, 97] on html "[PERSON_NAME] Meisterbäckerei [PERSON_NAME] Home News Audits Berichte Veranstal…" at bounding box center [306, 145] width 612 height 290
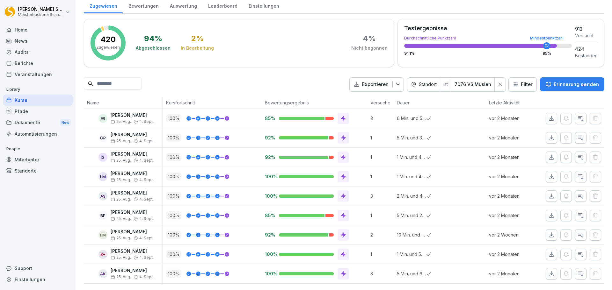
scroll to position [93, 0]
drag, startPoint x: 497, startPoint y: 73, endPoint x: 504, endPoint y: 77, distance: 7.9
click at [498, 82] on icon at bounding box center [500, 84] width 4 height 4
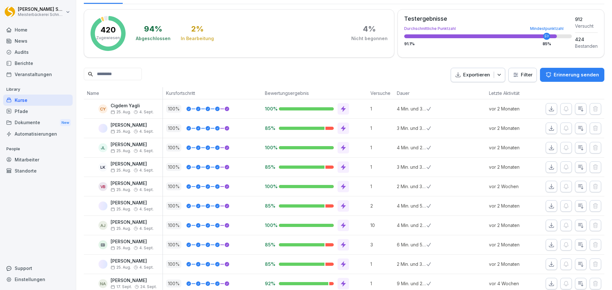
click at [522, 76] on html "Eric Schneckenburger Meisterbäckerei Schneckenburger Home News Audits Berichte …" at bounding box center [306, 145] width 612 height 290
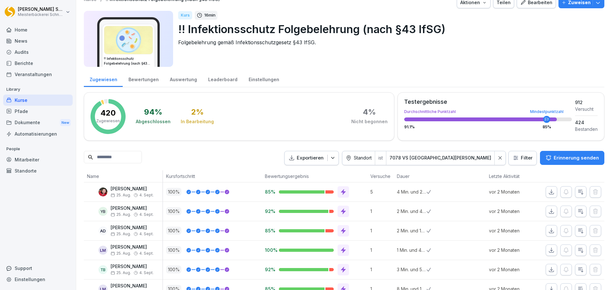
scroll to position [73, 0]
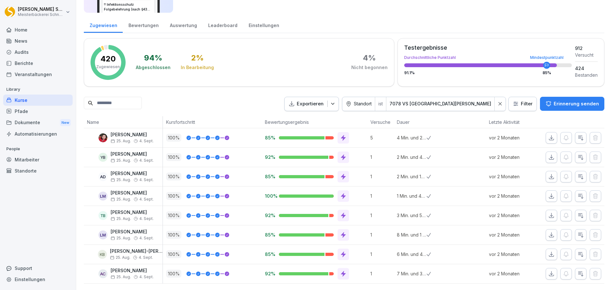
click at [498, 102] on icon at bounding box center [500, 104] width 4 height 4
click at [518, 98] on html "Eric Schneckenburger Meisterbäckerei Schneckenburger Home News Audits Berichte …" at bounding box center [306, 145] width 612 height 290
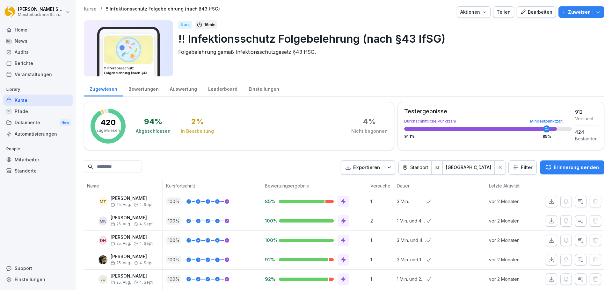
scroll to position [54, 0]
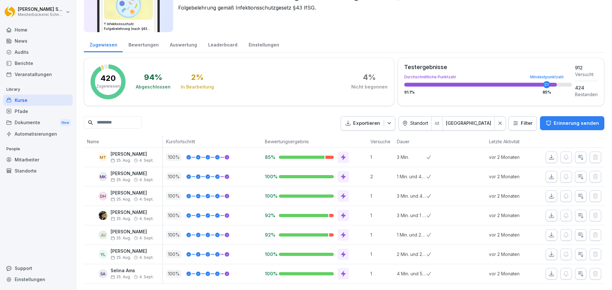
drag, startPoint x: 496, startPoint y: 113, endPoint x: 524, endPoint y: 113, distance: 27.7
click at [498, 121] on icon at bounding box center [500, 123] width 4 height 4
click at [524, 113] on html "Eric Schneckenburger Meisterbäckerei Schneckenburger Home News Audits Berichte …" at bounding box center [306, 145] width 612 height 290
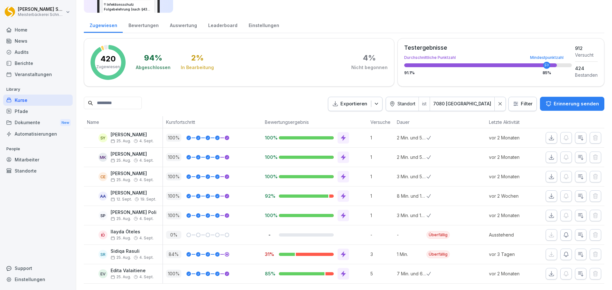
scroll to position [73, 0]
click at [563, 232] on icon "button" at bounding box center [566, 235] width 6 height 6
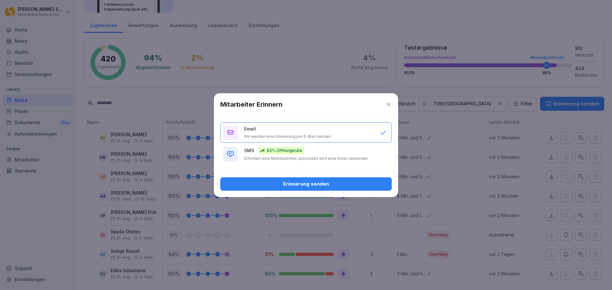
click at [288, 157] on p "Erfordert eine Mobilnummer, ansonsten wird eine Email versendet." at bounding box center [306, 158] width 124 height 5
click at [314, 188] on button "Erinnerung senden" at bounding box center [306, 184] width 172 height 13
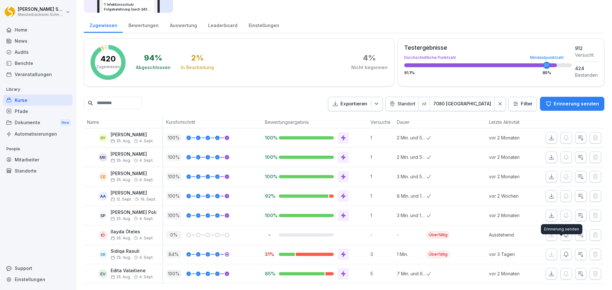
click at [563, 252] on icon "button" at bounding box center [566, 255] width 6 height 6
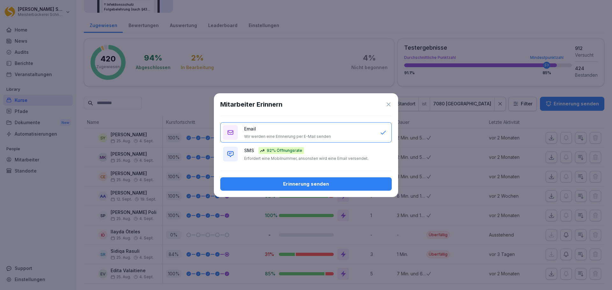
click at [289, 158] on p "Erfordert eine Mobilnummer, ansonsten wird eine Email versendet." at bounding box center [306, 158] width 124 height 5
click at [305, 182] on div "Erinnerung senden" at bounding box center [305, 184] width 161 height 7
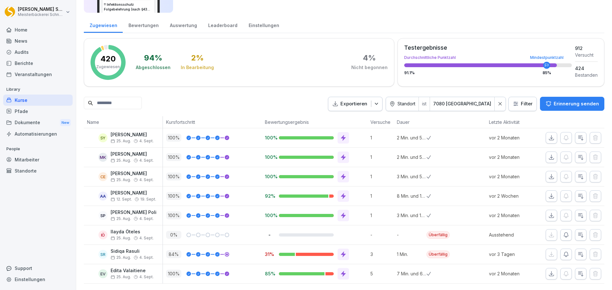
drag, startPoint x: 497, startPoint y: 92, endPoint x: 601, endPoint y: 95, distance: 104.6
click at [498, 102] on icon at bounding box center [500, 104] width 4 height 4
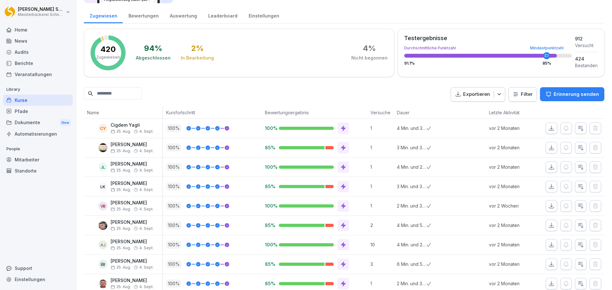
click at [520, 97] on html "Eric Schneckenburger Meisterbäckerei Schneckenburger Home News Audits Berichte …" at bounding box center [306, 145] width 612 height 290
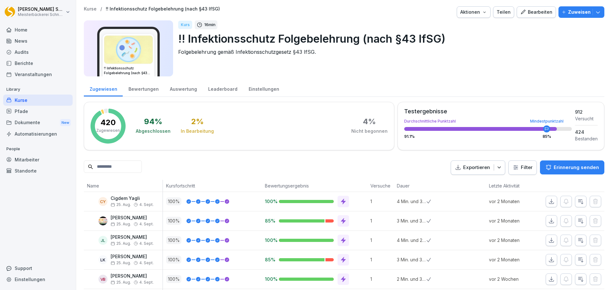
click at [514, 168] on html "[PERSON_NAME] Meisterbäckerei [PERSON_NAME] Home News Audits Berichte Veranstal…" at bounding box center [306, 145] width 612 height 290
click at [495, 170] on div at bounding box center [500, 168] width 11 height 14
click at [520, 168] on html "[PERSON_NAME] Meisterbäckerei [PERSON_NAME] Home News Audits Berichte Veranstal…" at bounding box center [306, 145] width 612 height 290
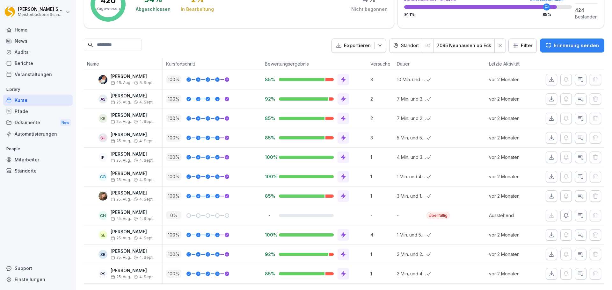
scroll to position [36, 0]
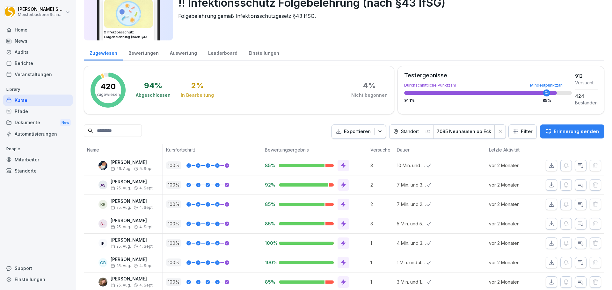
click at [214, 137] on div "Exportieren Standort ist 7085 Neuhausen ob Eck Filter Erinnerung senden" at bounding box center [344, 132] width 521 height 14
click at [517, 132] on html "Eric Schneckenburger Meisterbäckerei Schneckenburger Home News Audits Berichte …" at bounding box center [306, 145] width 612 height 290
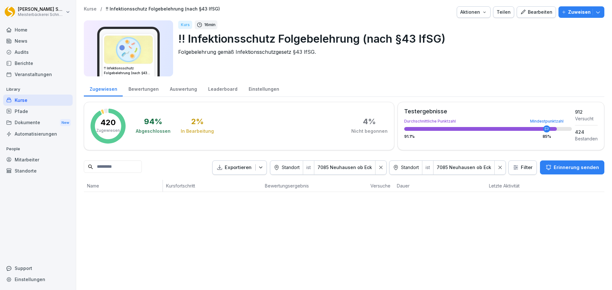
scroll to position [0, 0]
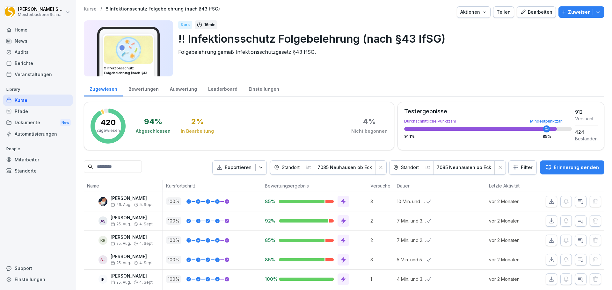
click at [523, 167] on html "Eric Schneckenburger Meisterbäckerei Schneckenburger Home News Audits Berichte …" at bounding box center [306, 145] width 612 height 290
click at [498, 166] on html "Eric Schneckenburger Meisterbäckerei Schneckenburger Home News Audits Berichte …" at bounding box center [306, 145] width 612 height 290
click at [379, 166] on icon at bounding box center [381, 167] width 4 height 4
click at [498, 167] on icon at bounding box center [500, 167] width 4 height 4
click at [521, 170] on html "Eric Schneckenburger Meisterbäckerei Schneckenburger Home News Audits Berichte …" at bounding box center [306, 145] width 612 height 290
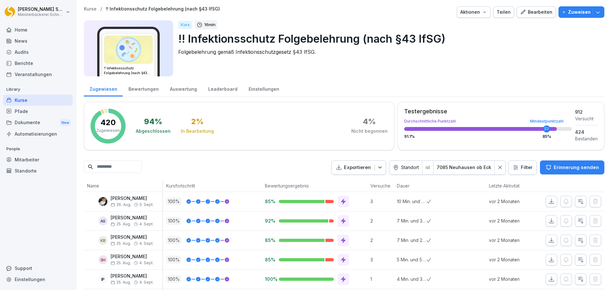
drag, startPoint x: 496, startPoint y: 170, endPoint x: 303, endPoint y: 1, distance: 256.5
click at [498, 170] on icon at bounding box center [500, 167] width 4 height 4
click at [527, 167] on html "[PERSON_NAME] Meisterbäckerei [PERSON_NAME] Home News Audits Berichte Veranstal…" at bounding box center [306, 145] width 612 height 290
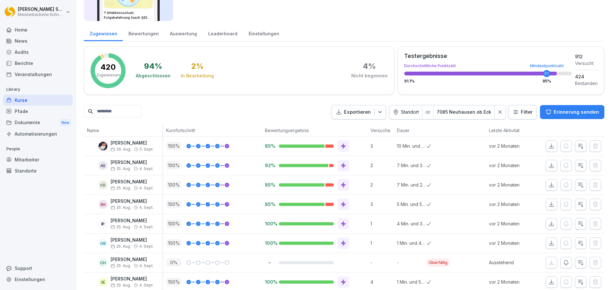
scroll to position [112, 0]
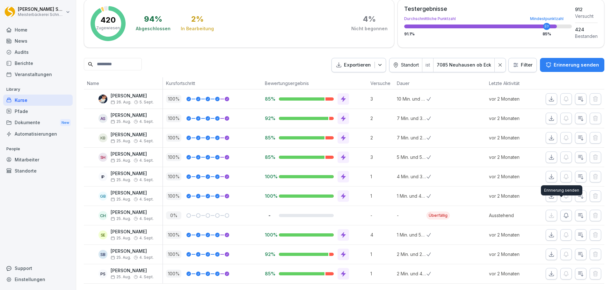
click at [563, 213] on icon "button" at bounding box center [566, 216] width 6 height 6
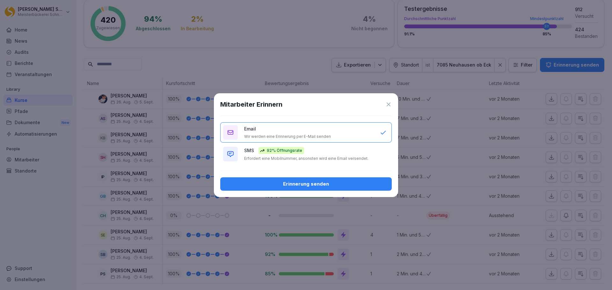
click at [300, 160] on p "Erfordert eine Mobilnummer, ansonsten wird eine Email versendet." at bounding box center [306, 158] width 124 height 5
click at [321, 187] on div "Erinnerung senden" at bounding box center [305, 184] width 161 height 7
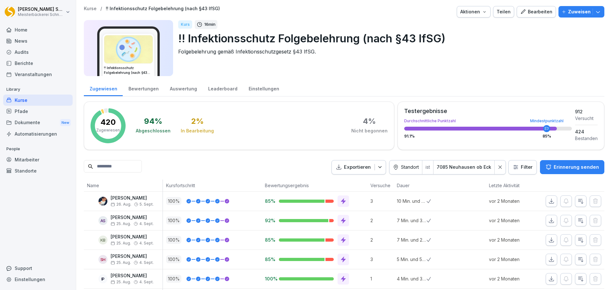
scroll to position [0, 0]
click at [500, 171] on div at bounding box center [500, 168] width 11 height 14
click at [595, 12] on icon "button" at bounding box center [598, 12] width 6 height 6
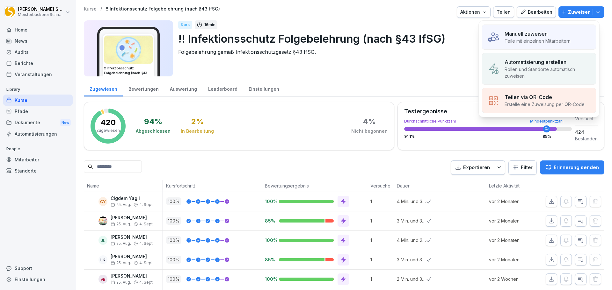
click at [416, 64] on div "Kurs 16 min !! Infektionsschutz Folgebelehrung (nach §43 IfSG) Folgebelehrung g…" at bounding box center [388, 48] width 421 height 56
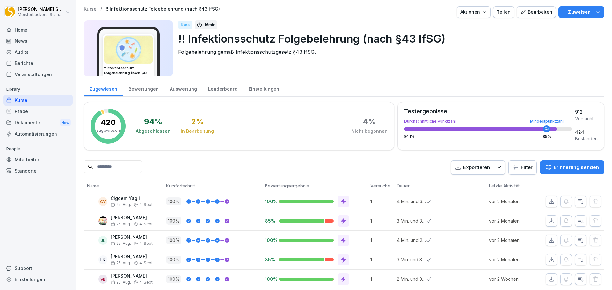
click at [518, 171] on html "[PERSON_NAME] Meisterbäckerei [PERSON_NAME] Home News Audits Berichte Veranstal…" at bounding box center [306, 145] width 612 height 290
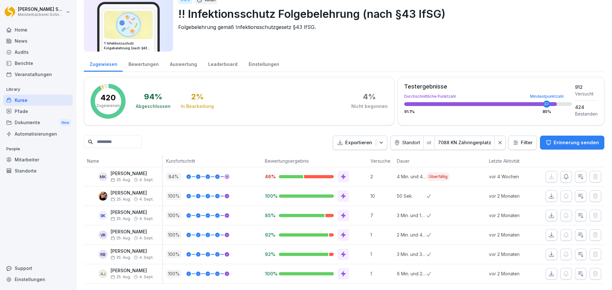
scroll to position [34, 0]
click at [563, 174] on icon "button" at bounding box center [566, 177] width 6 height 6
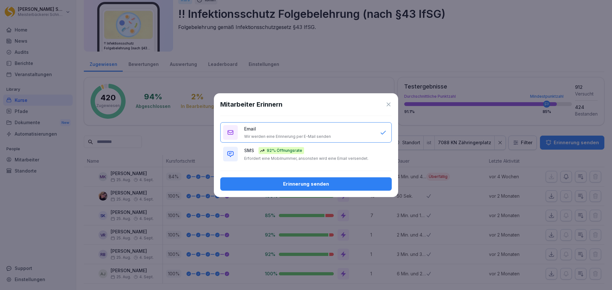
click at [276, 159] on p "Erfordert eine Mobilnummer, ansonsten wird eine Email versendet." at bounding box center [306, 158] width 124 height 5
click at [317, 189] on button "Erinnerung senden" at bounding box center [306, 184] width 172 height 13
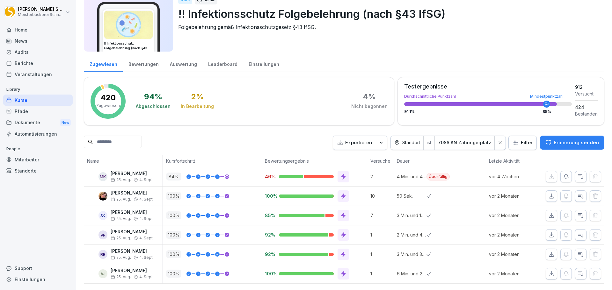
drag, startPoint x: 495, startPoint y: 134, endPoint x: 499, endPoint y: 166, distance: 32.5
click at [498, 141] on icon at bounding box center [500, 143] width 4 height 4
click at [522, 134] on html "Eric Schneckenburger Meisterbäckerei Schneckenburger Home News Audits Berichte …" at bounding box center [306, 145] width 612 height 290
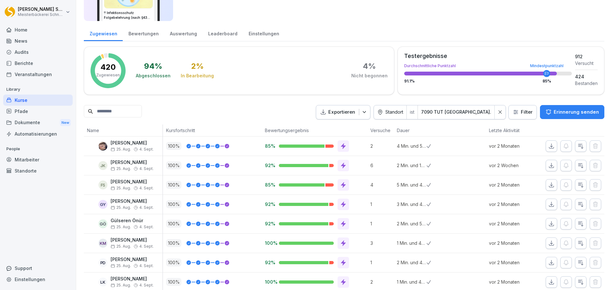
scroll to position [0, 0]
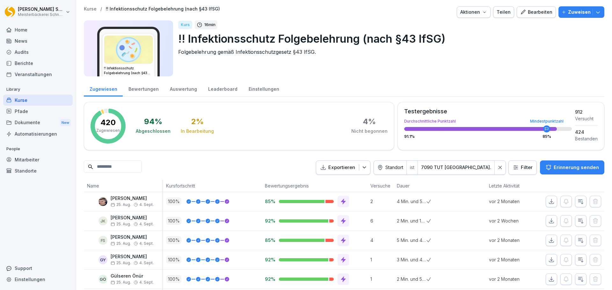
click at [498, 169] on icon at bounding box center [500, 167] width 4 height 4
click at [523, 174] on html "Eric Schneckenburger Meisterbäckerei Schneckenburger Home News Audits Berichte …" at bounding box center [306, 145] width 612 height 290
click at [499, 168] on icon at bounding box center [500, 167] width 4 height 4
click at [522, 169] on html "Eric Schneckenburger Meisterbäckerei Schneckenburger Home News Audits Berichte …" at bounding box center [306, 145] width 612 height 290
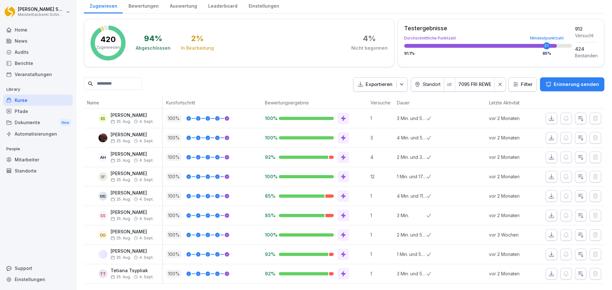
drag, startPoint x: 495, startPoint y: 75, endPoint x: 507, endPoint y: 96, distance: 24.6
click at [495, 78] on div at bounding box center [500, 85] width 11 height 14
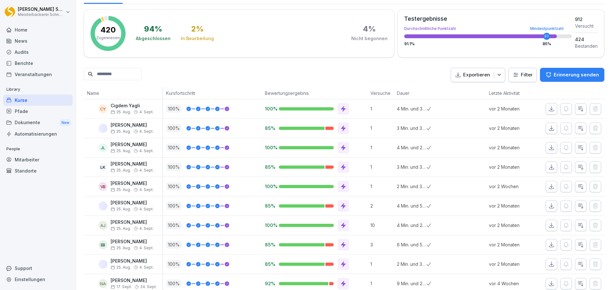
click at [513, 76] on html "Eric Schneckenburger Meisterbäckerei Schneckenburger Home News Audits Berichte …" at bounding box center [306, 145] width 612 height 290
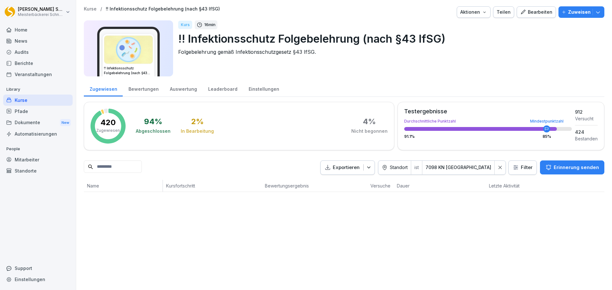
scroll to position [0, 0]
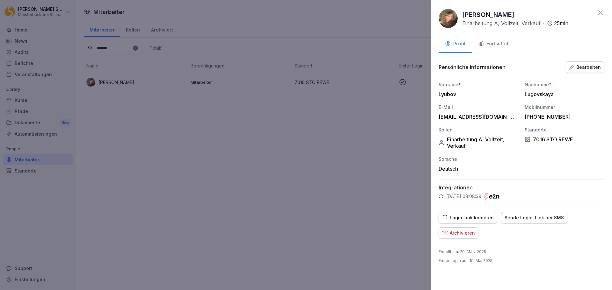
click at [600, 14] on icon at bounding box center [601, 13] width 4 height 4
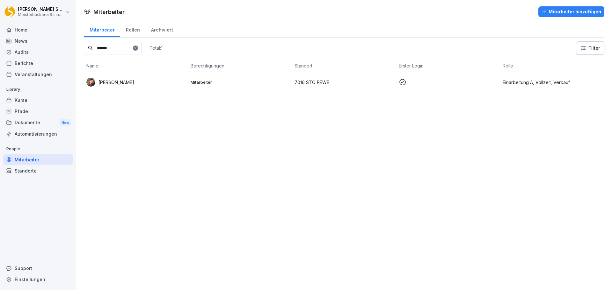
click at [36, 32] on div "Home" at bounding box center [38, 29] width 70 height 11
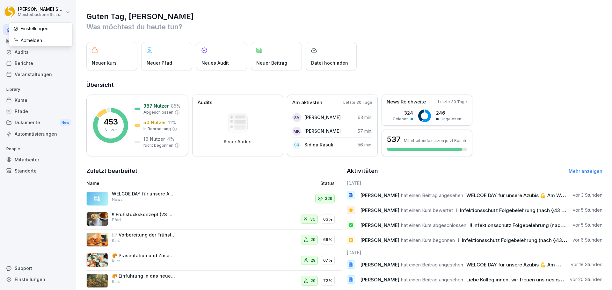
click at [68, 13] on html "[PERSON_NAME] Meisterbäckerei Schneckenburger Home News Audits Berichte Veranst…" at bounding box center [306, 145] width 612 height 290
click at [35, 40] on div "Abmelden" at bounding box center [40, 40] width 63 height 12
